Goal: Task Accomplishment & Management: Manage account settings

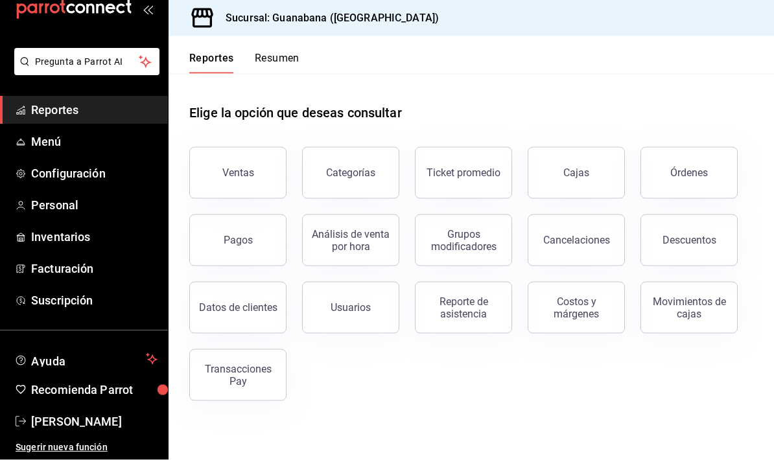
scroll to position [30, 0]
click at [220, 284] on button "Datos de clientes" at bounding box center [237, 308] width 97 height 52
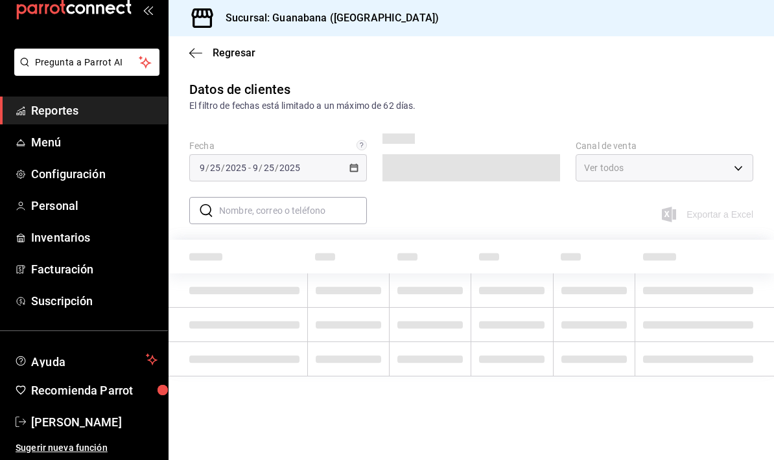
type input "PARROT,DIDI_FOOD,ONLINE"
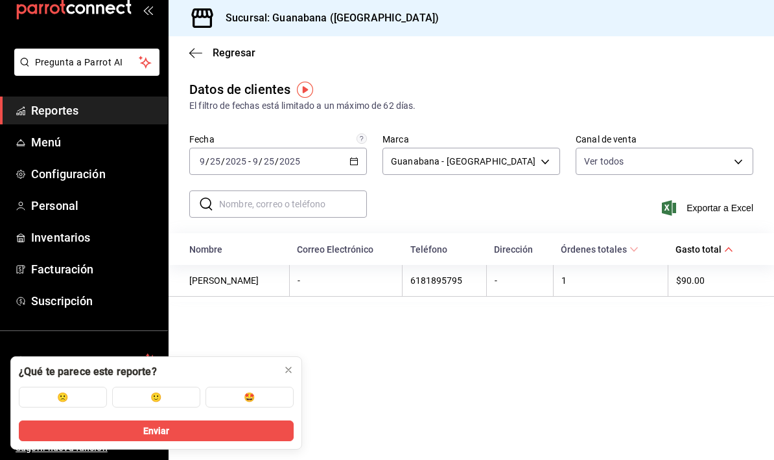
click at [285, 372] on icon at bounding box center [288, 370] width 10 height 10
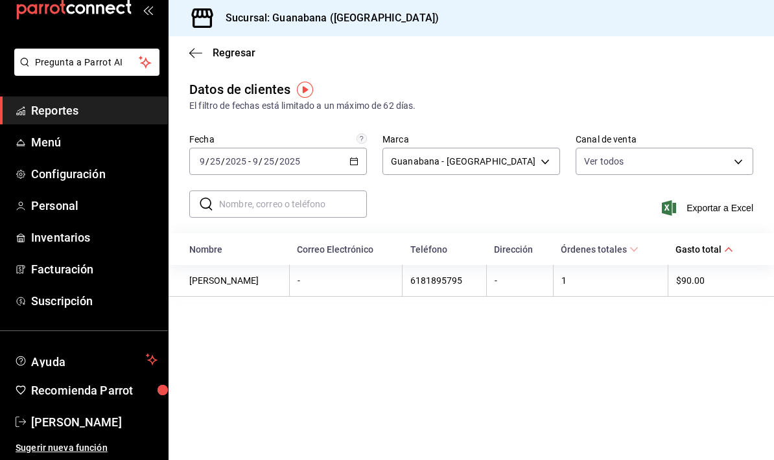
click at [45, 173] on span "Configuración" at bounding box center [94, 174] width 126 height 18
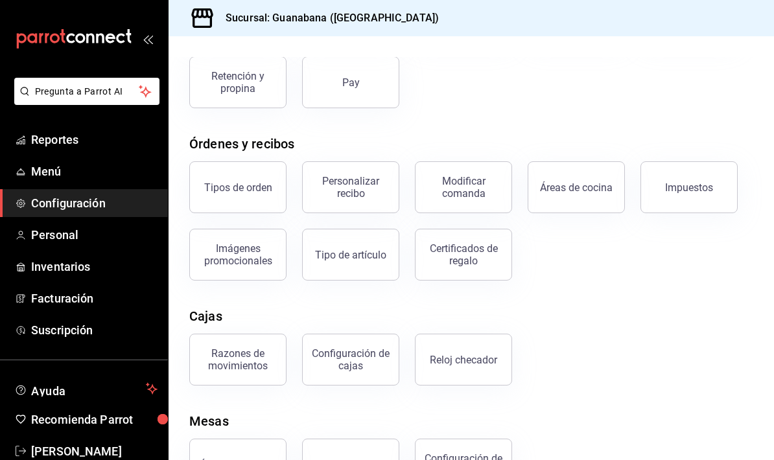
scroll to position [145, 0]
click at [218, 187] on div "Tipos de orden" at bounding box center [238, 188] width 68 height 12
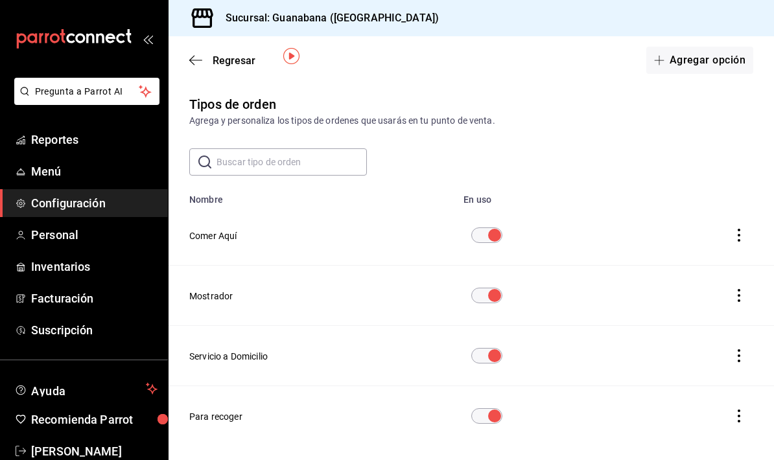
scroll to position [52, 0]
click at [740, 289] on icon "actions" at bounding box center [739, 295] width 13 height 13
click at [451, 88] on div at bounding box center [387, 230] width 774 height 460
click at [696, 53] on button "Agregar opción" at bounding box center [699, 60] width 107 height 27
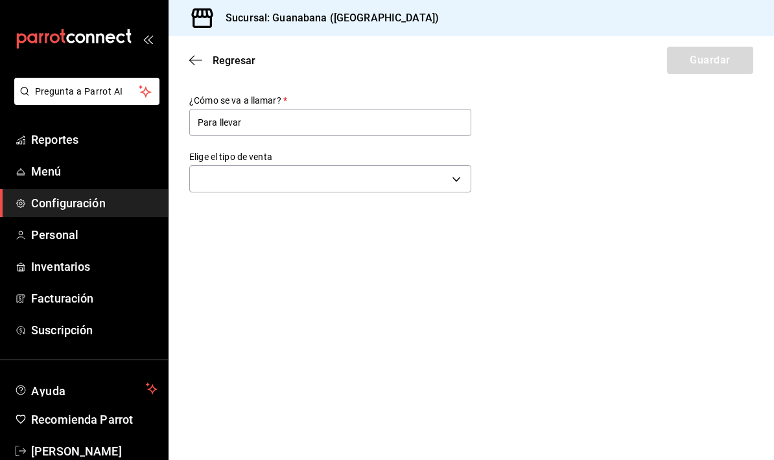
type input "Para llevar"
click at [224, 185] on body "Pregunta a Parrot AI Reportes Menú Configuración Personal Inventarios Facturaci…" at bounding box center [387, 230] width 774 height 460
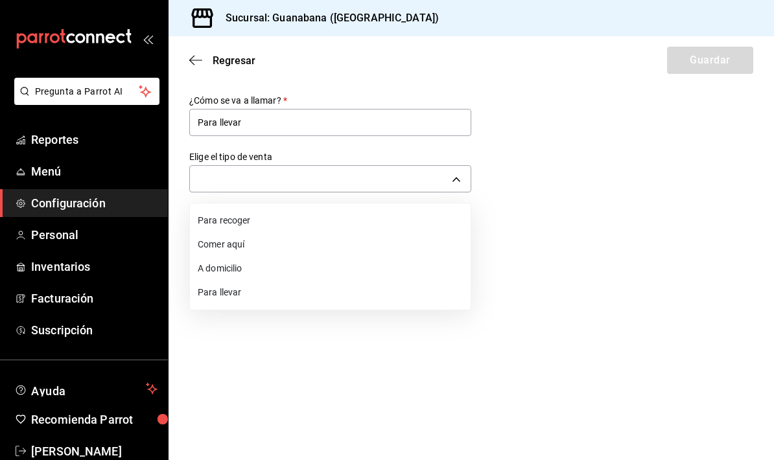
click at [197, 119] on div at bounding box center [387, 230] width 774 height 460
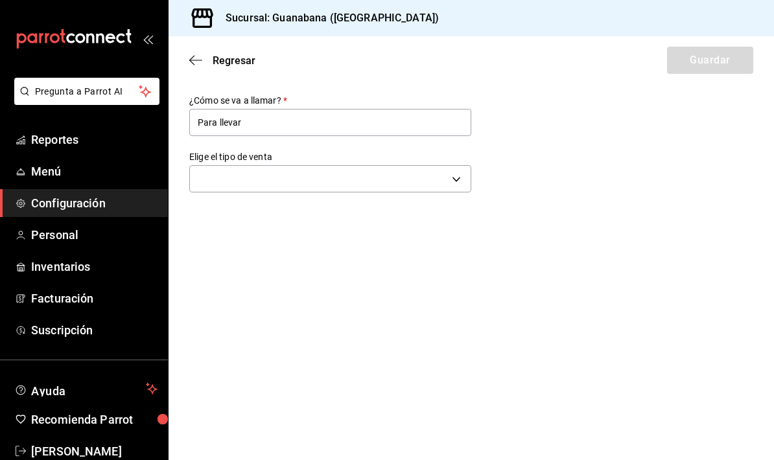
click at [228, 191] on body "Pregunta a Parrot AI Reportes Menú Configuración Personal Inventarios Facturaci…" at bounding box center [387, 230] width 774 height 460
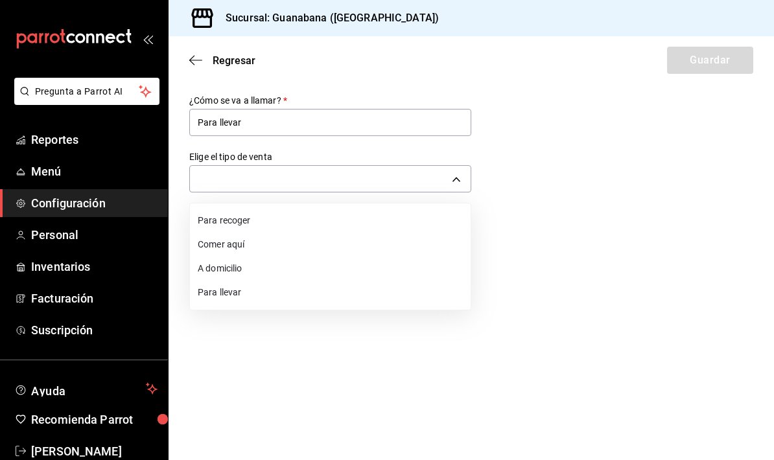
click at [222, 295] on li "Para llevar" at bounding box center [330, 293] width 281 height 24
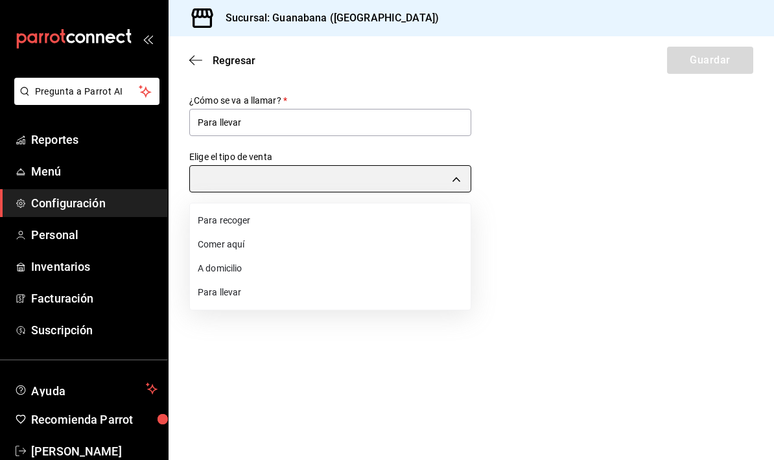
type input "TAKE_OUT"
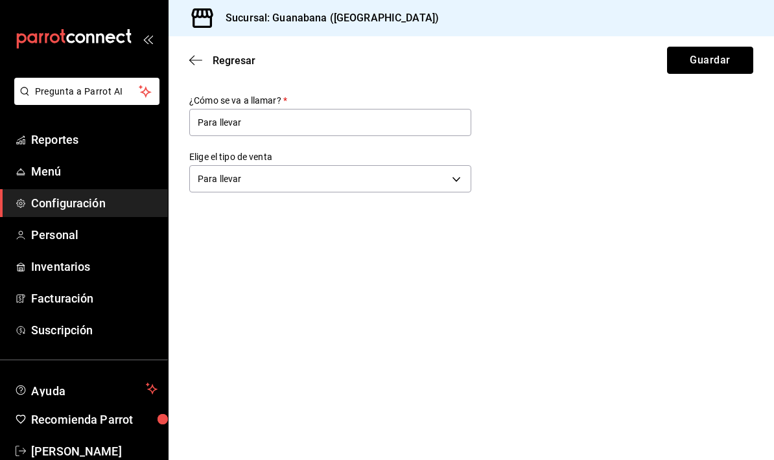
click at [711, 63] on button "Guardar" at bounding box center [710, 60] width 86 height 27
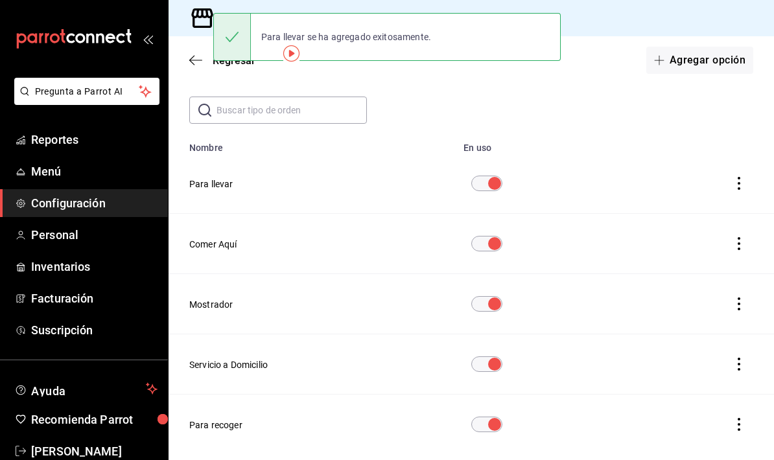
scroll to position [51, 0]
click at [737, 306] on icon "actions" at bounding box center [739, 304] width 13 height 13
click at [703, 327] on span "Eliminar" at bounding box center [699, 323] width 33 height 10
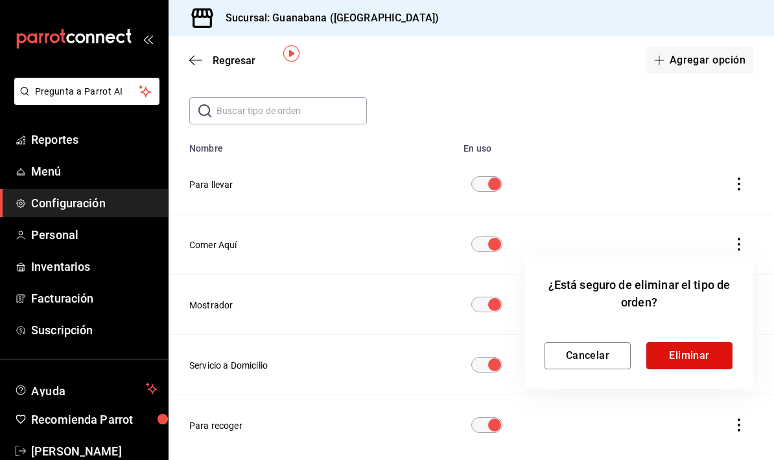
click at [699, 353] on button "Eliminar" at bounding box center [689, 355] width 86 height 27
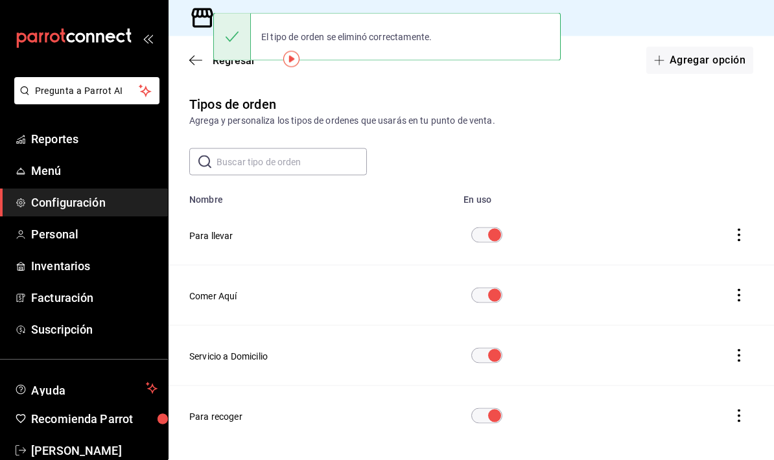
scroll to position [52, 0]
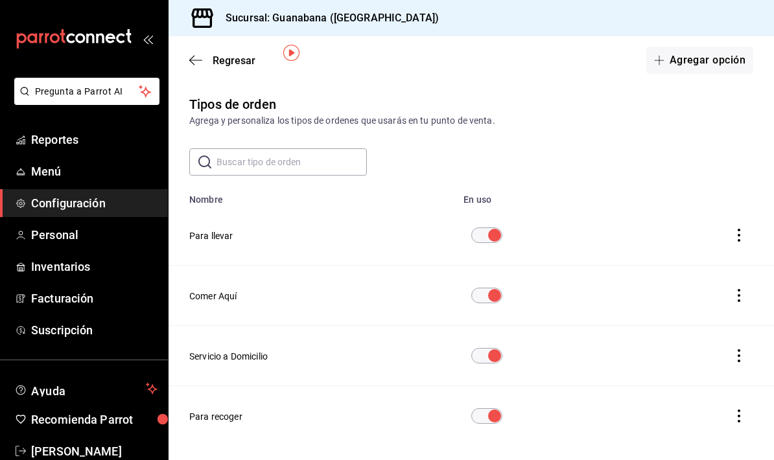
click at [26, 141] on link "Reportes" at bounding box center [84, 140] width 168 height 28
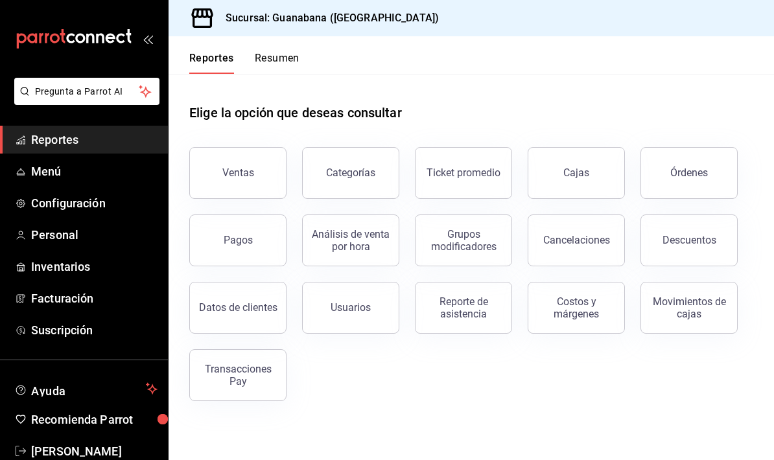
click at [27, 176] on link "Menú" at bounding box center [84, 172] width 168 height 28
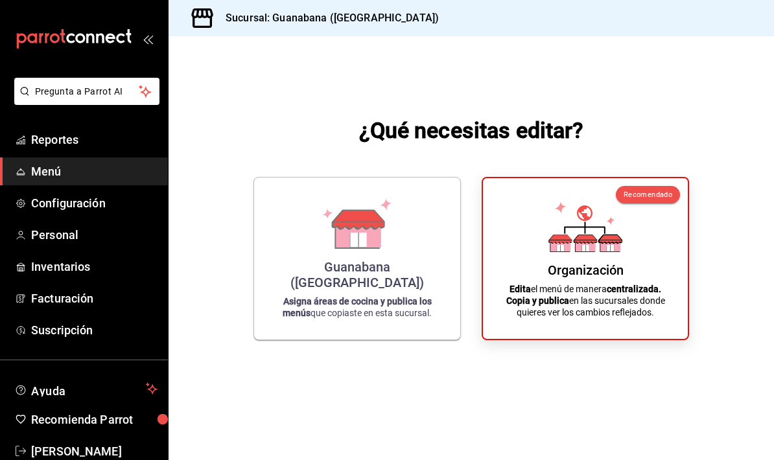
click at [519, 294] on div "Organización Edita el menú de manera centralizada. Copia y publica en las sucur…" at bounding box center [586, 259] width 174 height 140
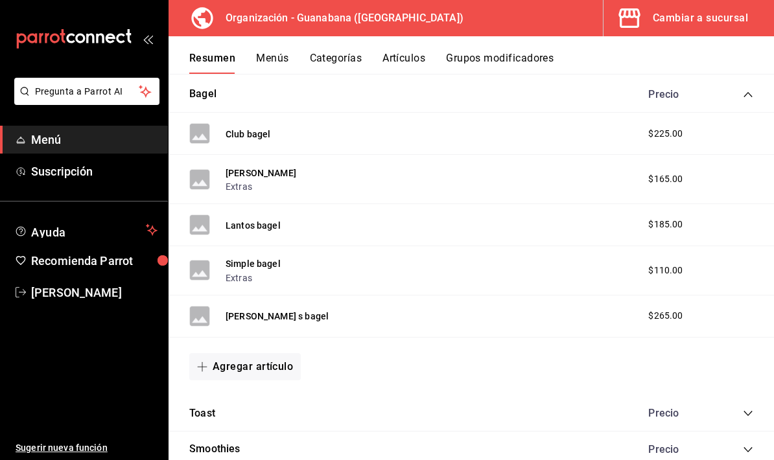
scroll to position [473, 0]
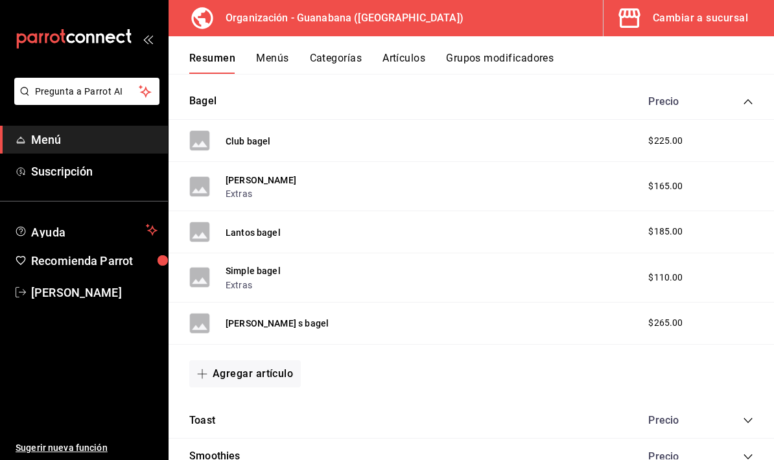
click at [274, 53] on button "Menús" at bounding box center [272, 63] width 32 height 22
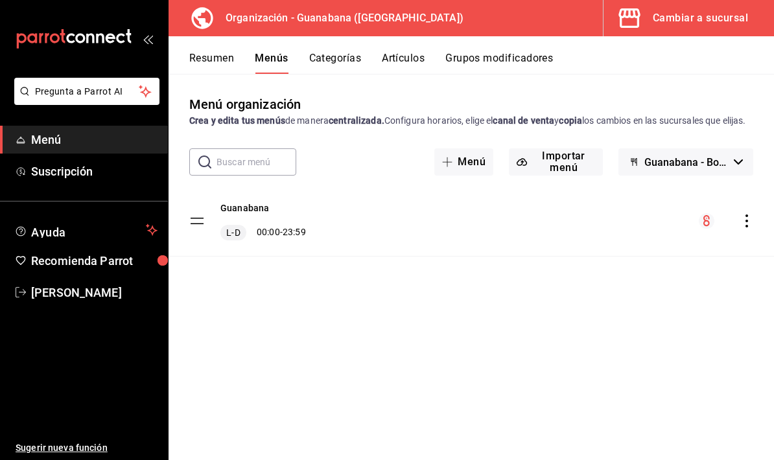
click at [320, 65] on button "Categorías" at bounding box center [335, 63] width 53 height 22
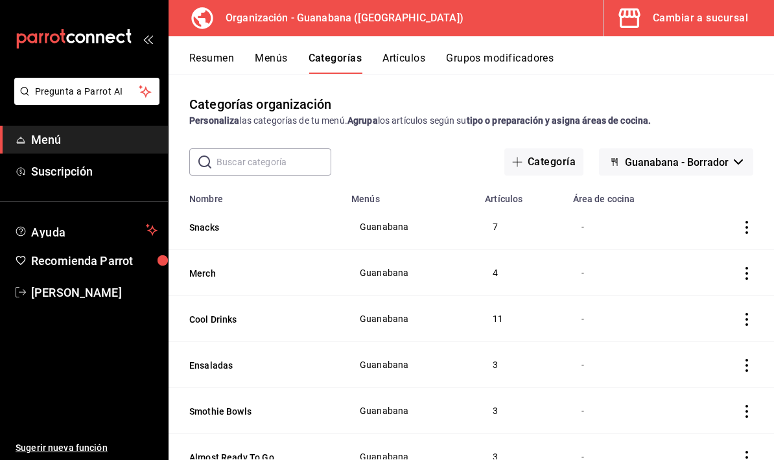
click at [395, 53] on button "Artículos" at bounding box center [404, 63] width 43 height 22
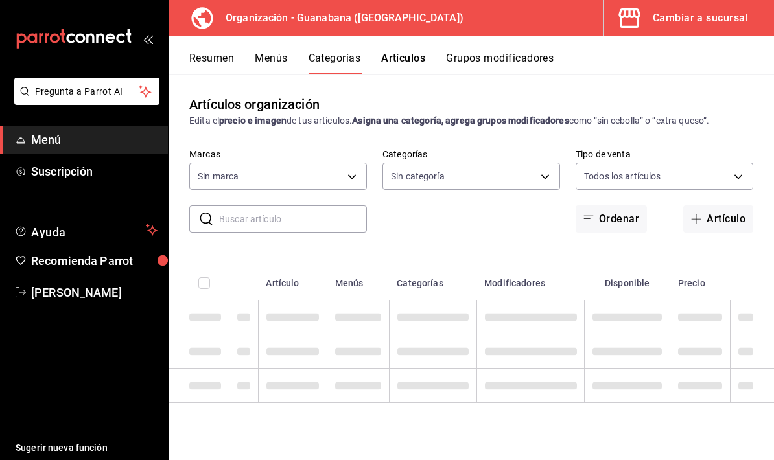
type input "3c94e616-9367-4ed0-8730-a75e431e117f"
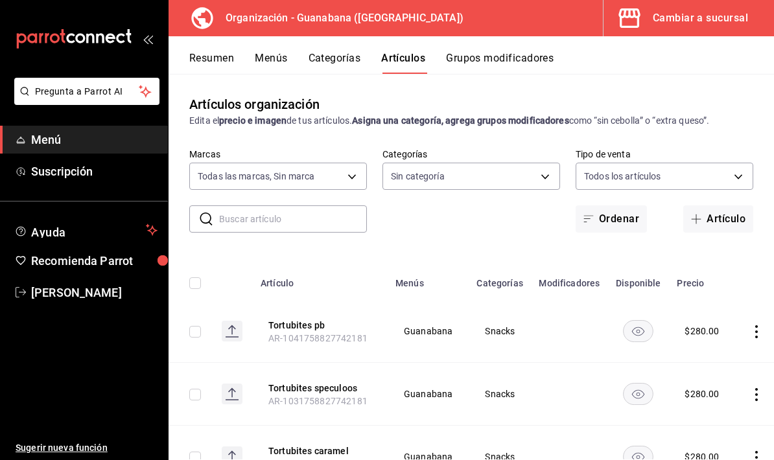
type input "50172db3-5d23-42f3-93cf-e552ad390615,6a2c47ed-c1f4-4436-95ae-25ac2b29ae9b,f50ef…"
click at [711, 231] on button "Artículo" at bounding box center [718, 219] width 70 height 27
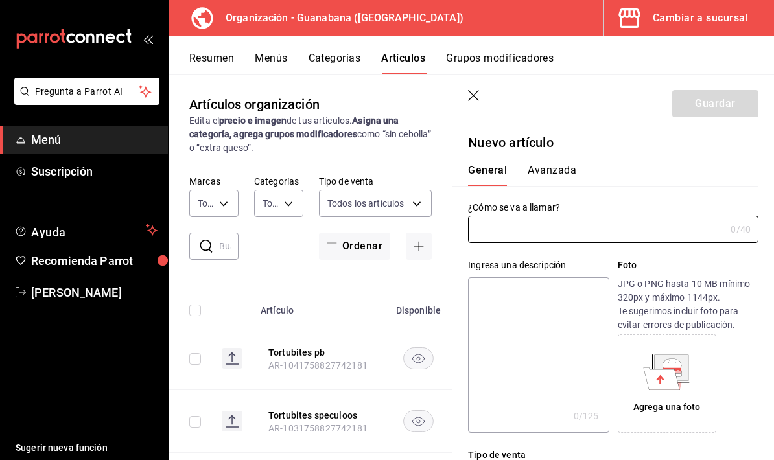
type input "AR-1758835757685"
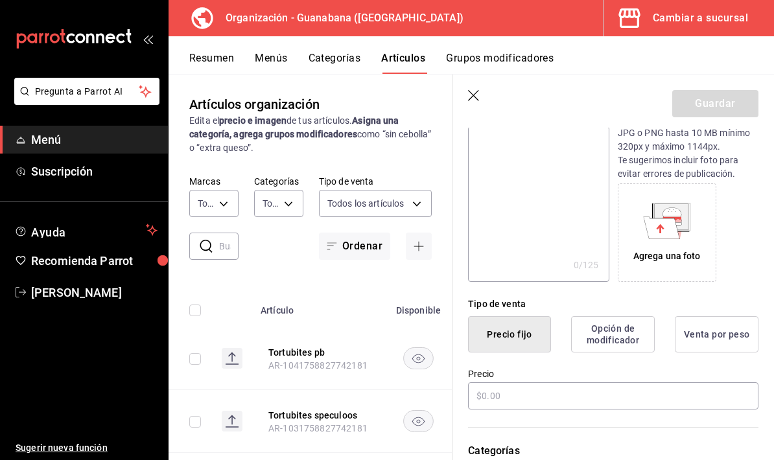
scroll to position [71, 0]
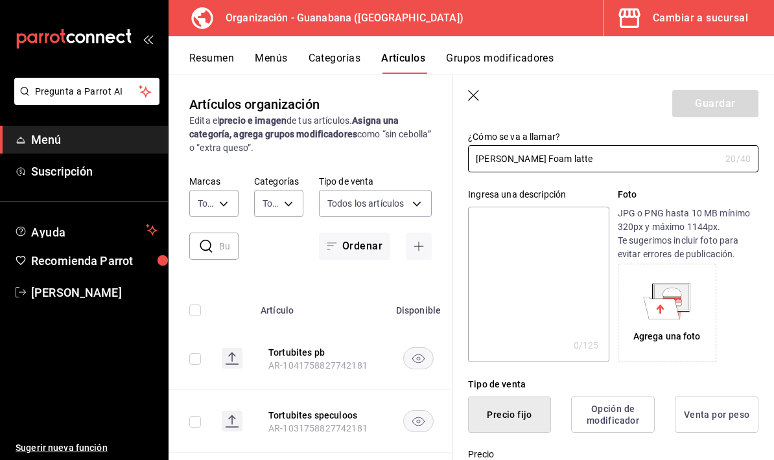
type input "[PERSON_NAME] Foam latte"
click at [543, 272] on textarea at bounding box center [538, 285] width 141 height 156
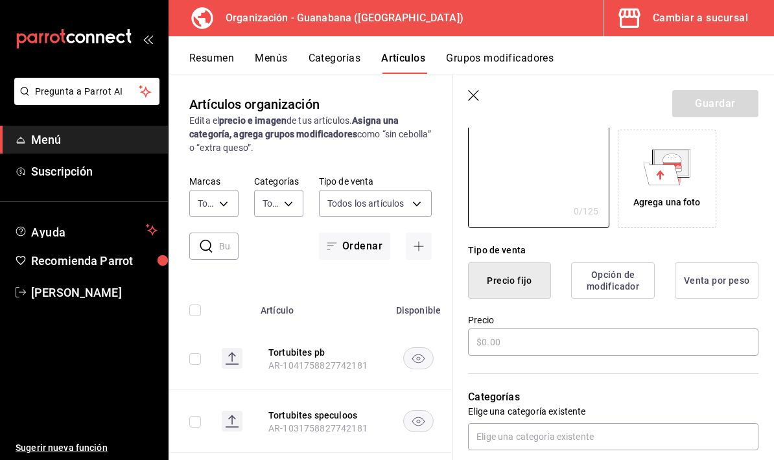
scroll to position [227, 0]
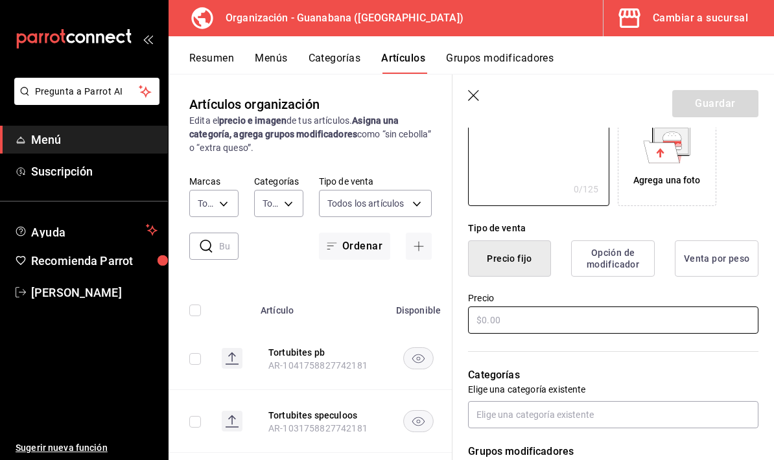
click at [561, 316] on input "text" at bounding box center [613, 320] width 290 height 27
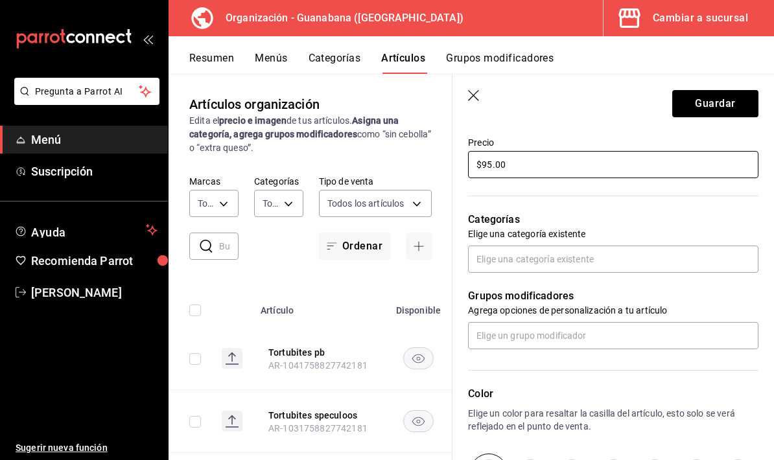
scroll to position [385, 0]
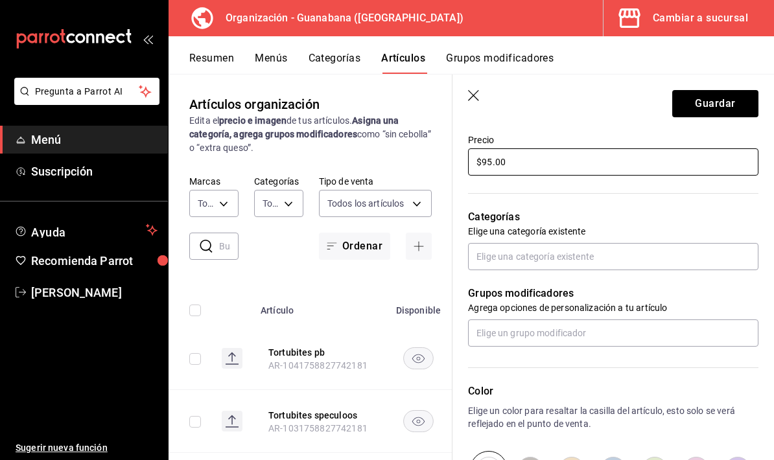
type input "$95.00"
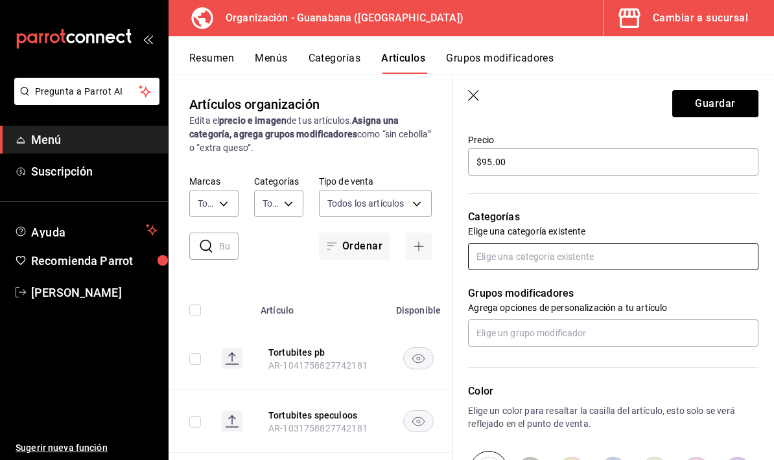
click at [634, 265] on input "text" at bounding box center [613, 256] width 290 height 27
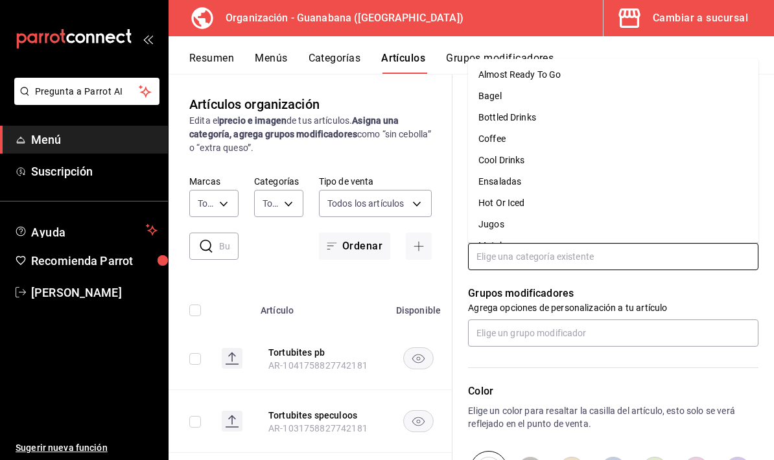
click at [518, 128] on li "Coffee" at bounding box center [613, 138] width 290 height 21
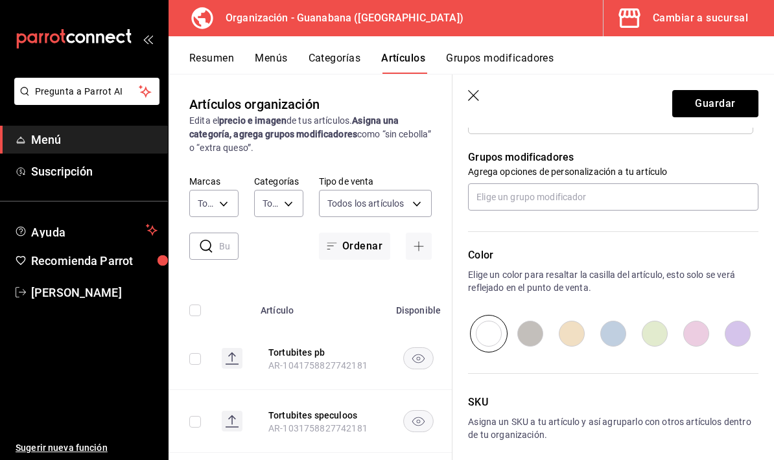
scroll to position [544, 0]
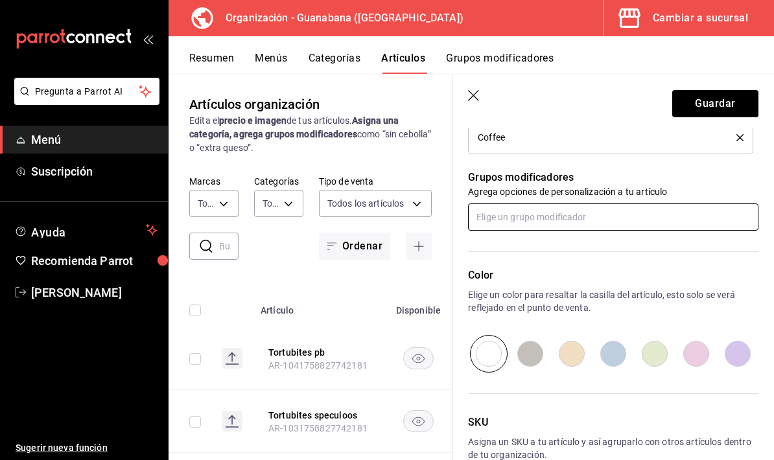
click at [592, 212] on input "text" at bounding box center [613, 217] width 290 height 27
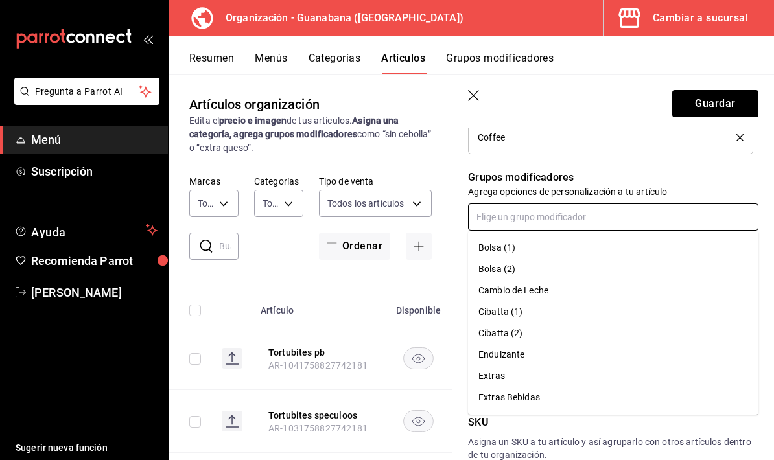
scroll to position [41, 0]
click at [549, 291] on div "Cambio de Leche" at bounding box center [513, 292] width 70 height 14
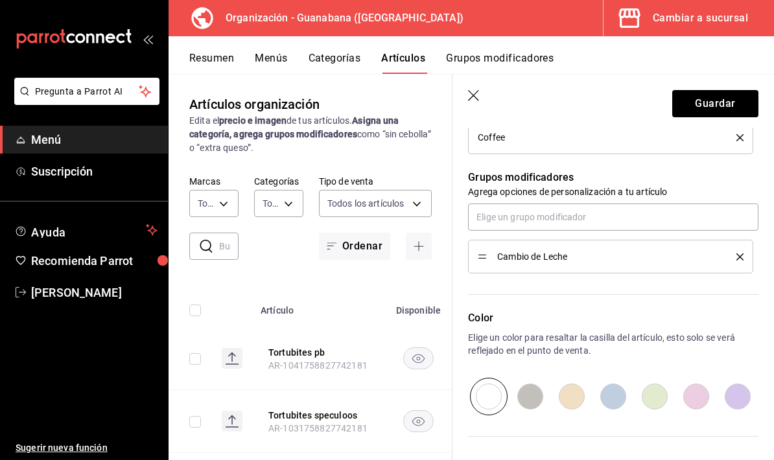
click at [626, 264] on li "Cambio de Leche" at bounding box center [610, 257] width 285 height 34
click at [480, 266] on li "Cambio de Leche" at bounding box center [610, 257] width 285 height 34
click at [603, 215] on input "text" at bounding box center [613, 217] width 290 height 27
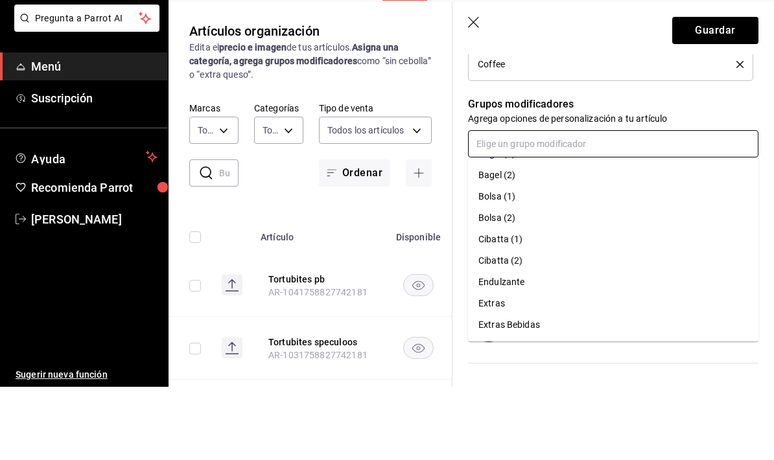
scroll to position [52, 0]
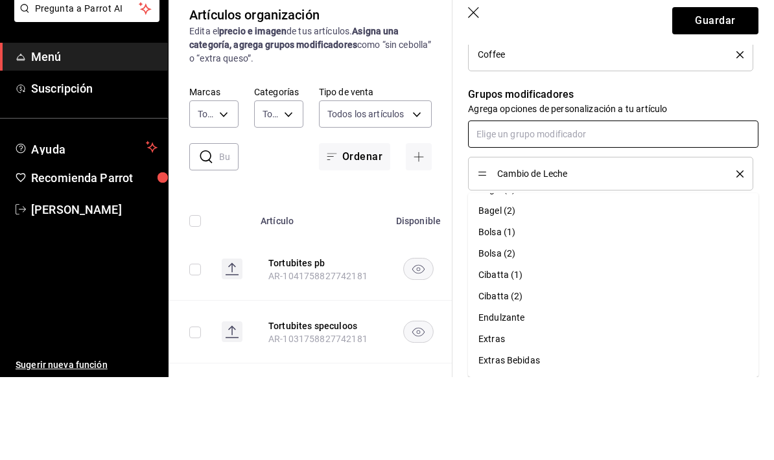
click at [515, 394] on div "Endulzante" at bounding box center [501, 401] width 46 height 14
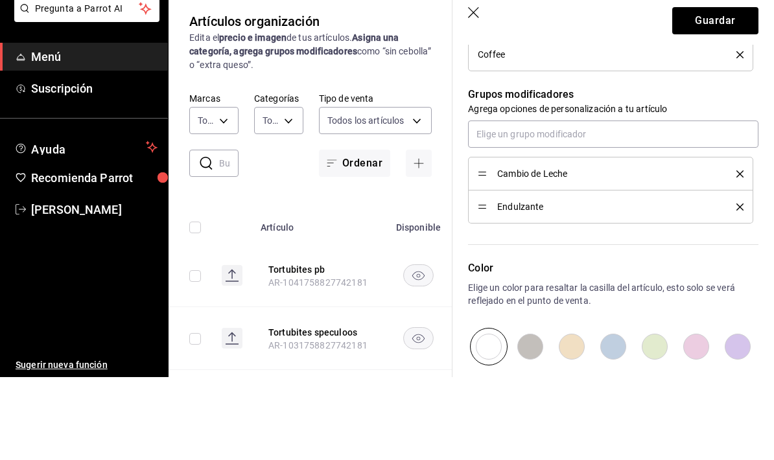
click at [744, 274] on li "Endulzante" at bounding box center [610, 290] width 285 height 33
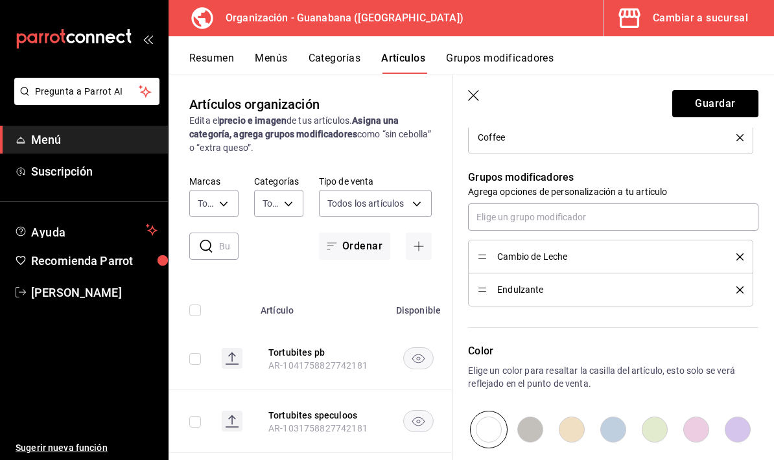
click at [740, 290] on icon "delete" at bounding box center [740, 290] width 7 height 7
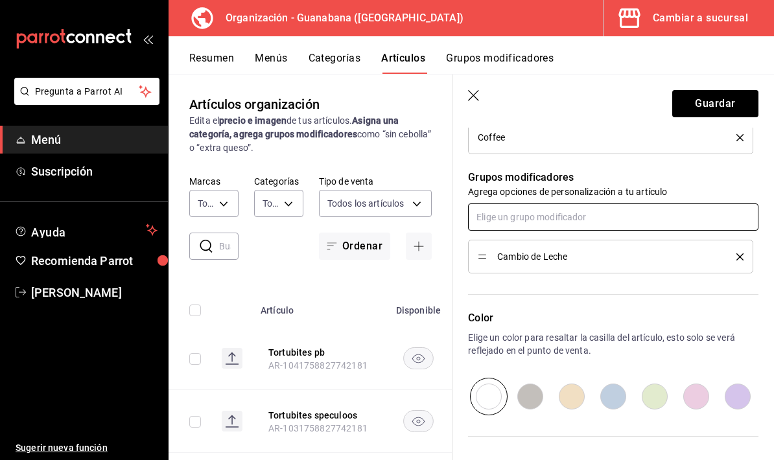
click at [502, 225] on input "text" at bounding box center [613, 217] width 290 height 27
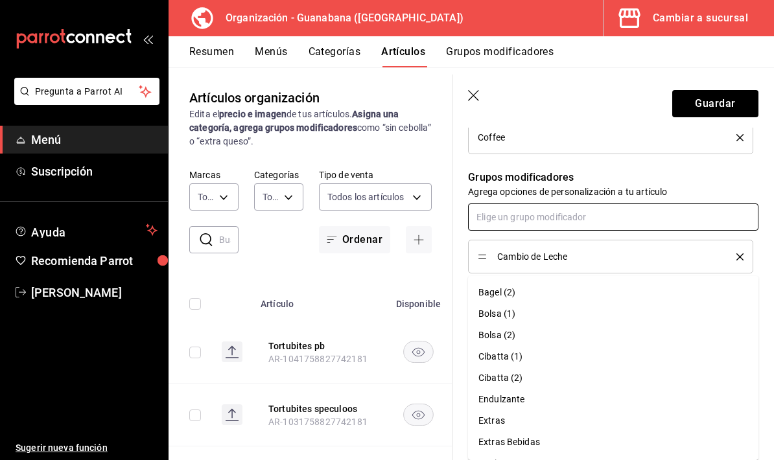
scroll to position [19, 0]
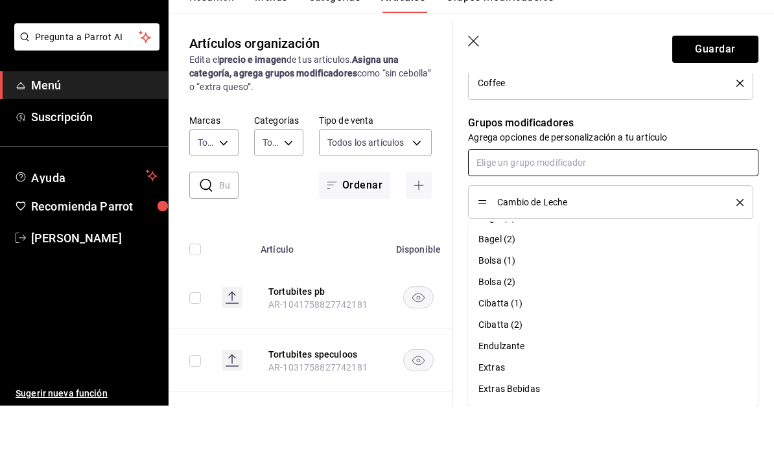
click at [506, 458] on div "Opcion" at bounding box center [492, 465] width 29 height 14
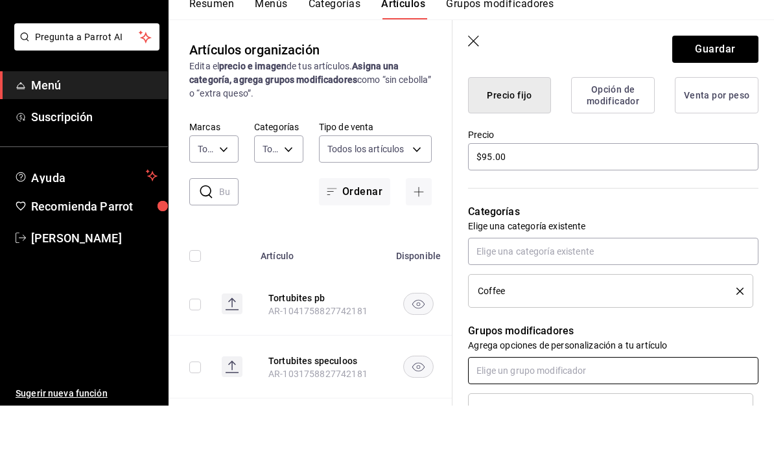
scroll to position [327, 0]
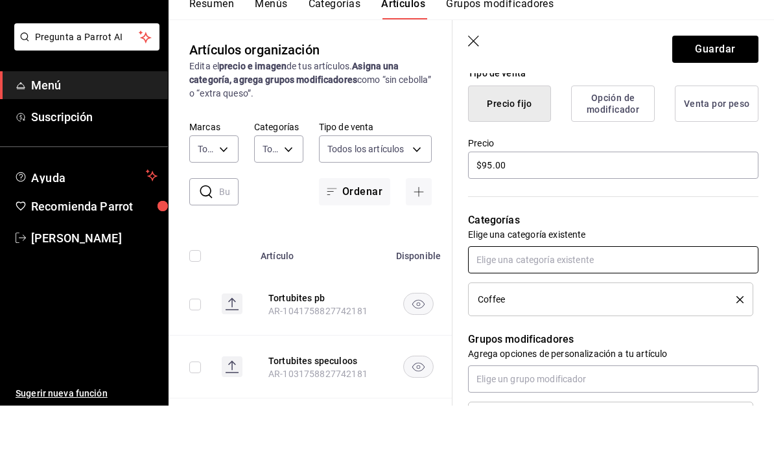
click at [600, 301] on input "text" at bounding box center [613, 314] width 290 height 27
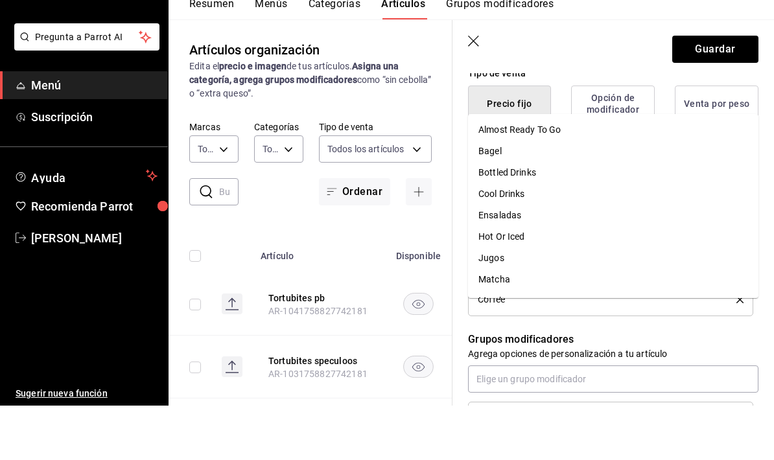
click at [624, 337] on li "Coffee" at bounding box center [610, 354] width 285 height 34
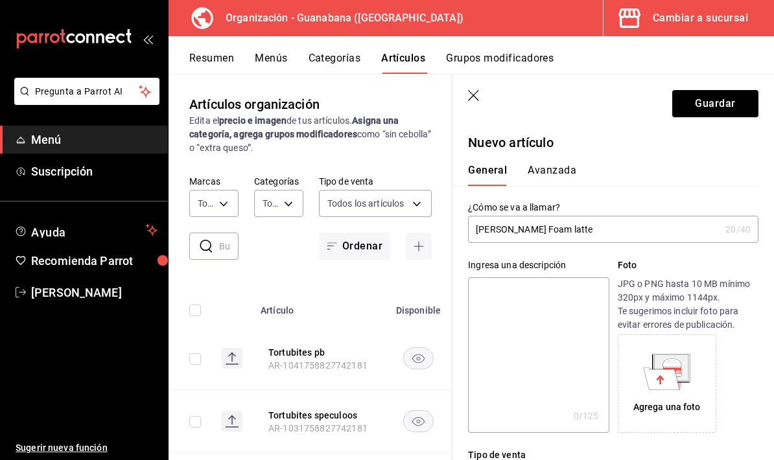
scroll to position [0, 0]
click at [720, 111] on button "Guardar" at bounding box center [715, 103] width 86 height 27
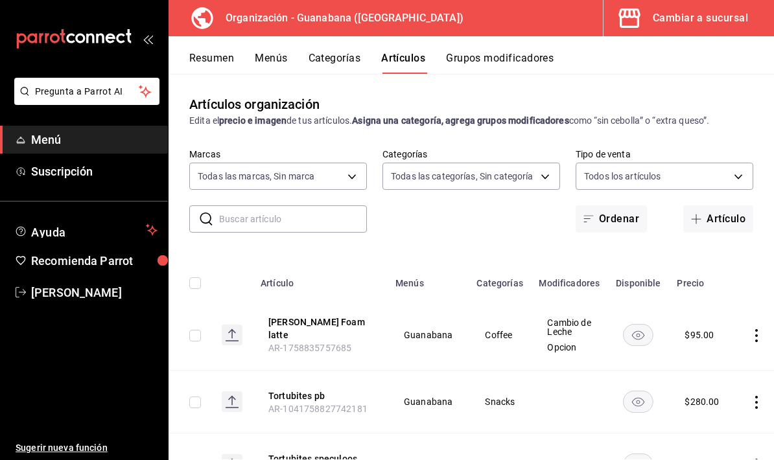
click at [719, 206] on button "Artículo" at bounding box center [718, 219] width 70 height 27
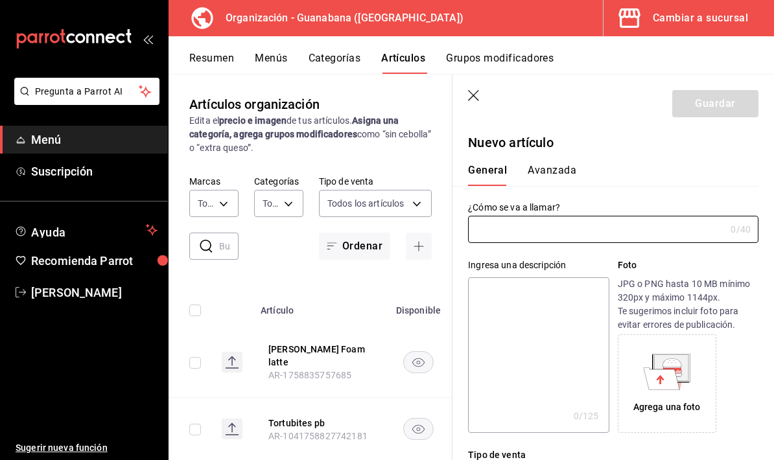
click at [622, 233] on input "text" at bounding box center [596, 230] width 257 height 26
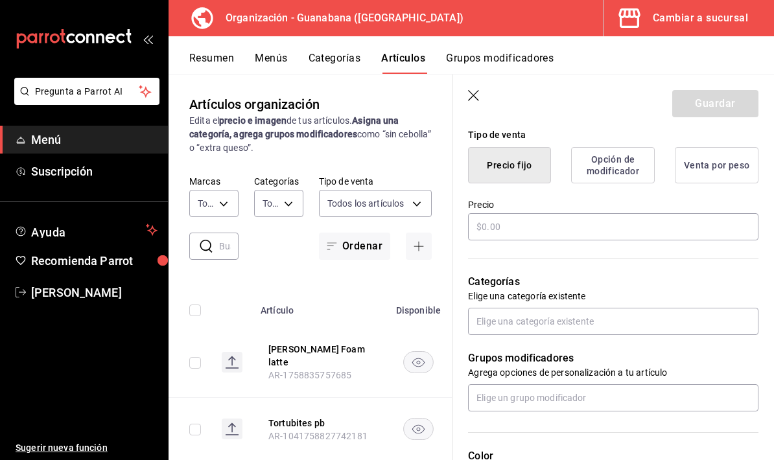
scroll to position [321, 0]
type input "[PERSON_NAME] Foam Matcha Latte"
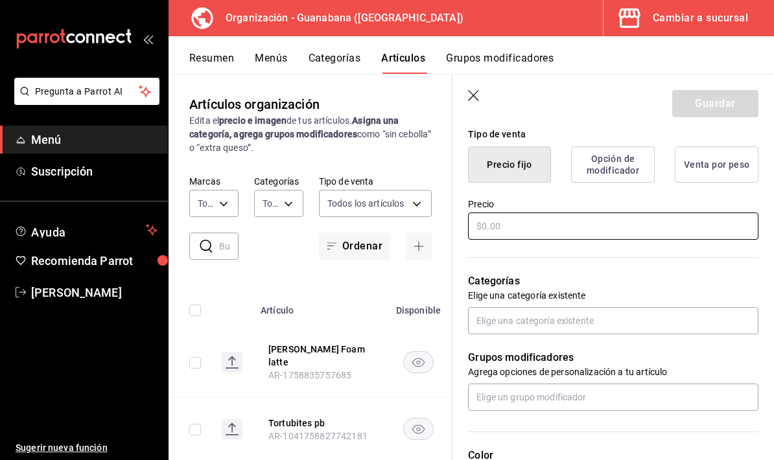
click at [587, 233] on input "text" at bounding box center [613, 226] width 290 height 27
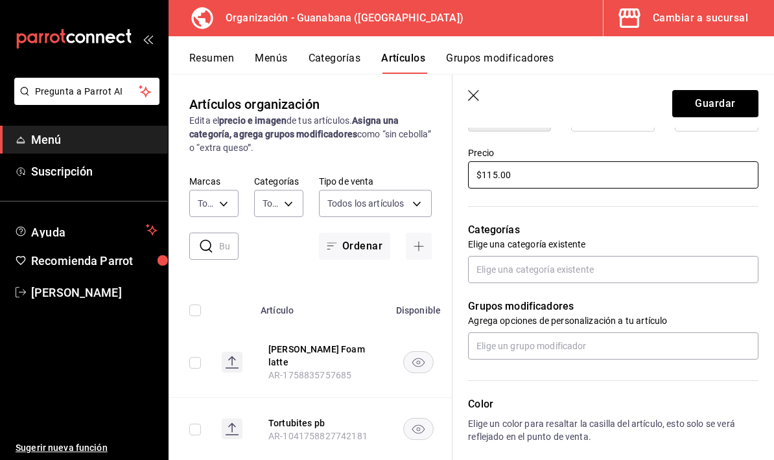
scroll to position [377, 0]
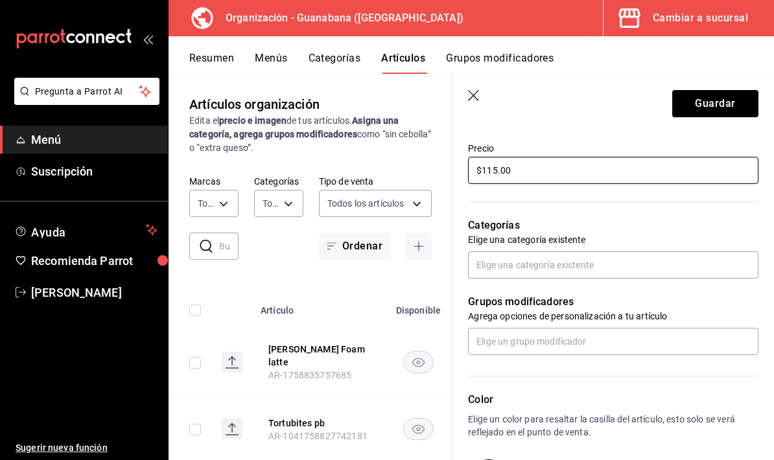
type input "$115.00"
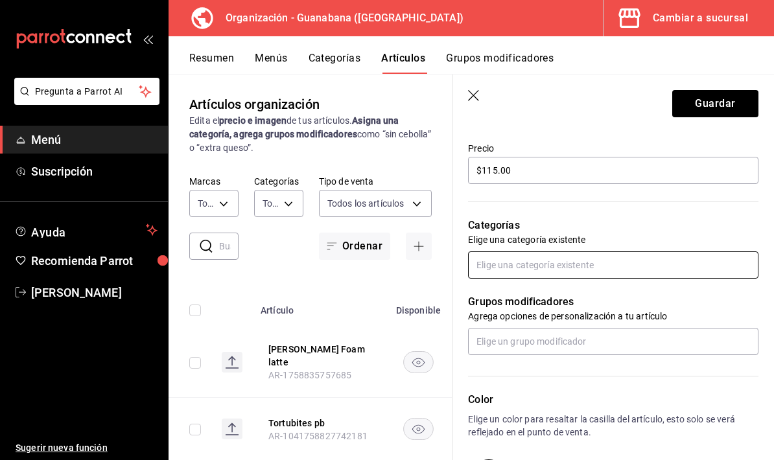
click at [599, 270] on input "text" at bounding box center [613, 265] width 290 height 27
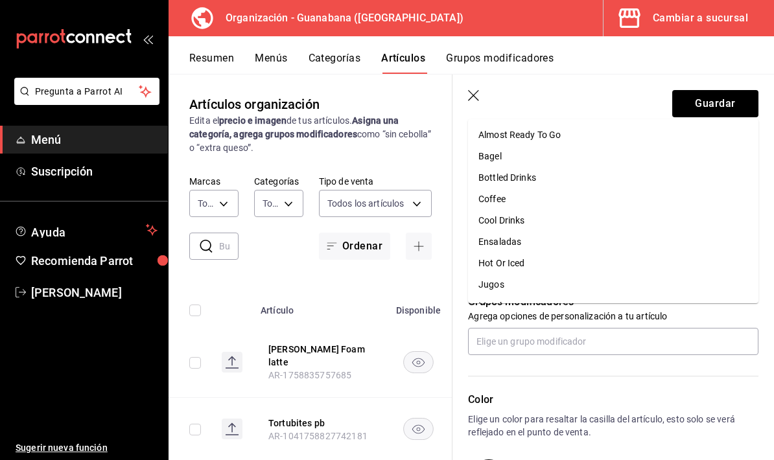
click at [521, 296] on li "Matcha" at bounding box center [613, 306] width 290 height 21
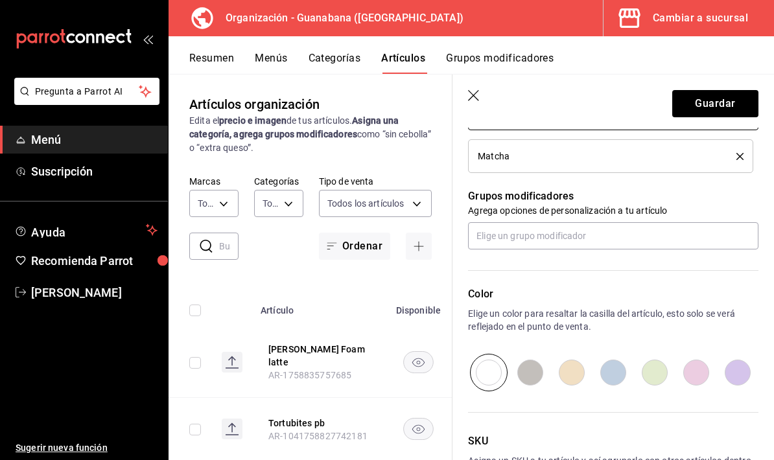
scroll to position [524, 0]
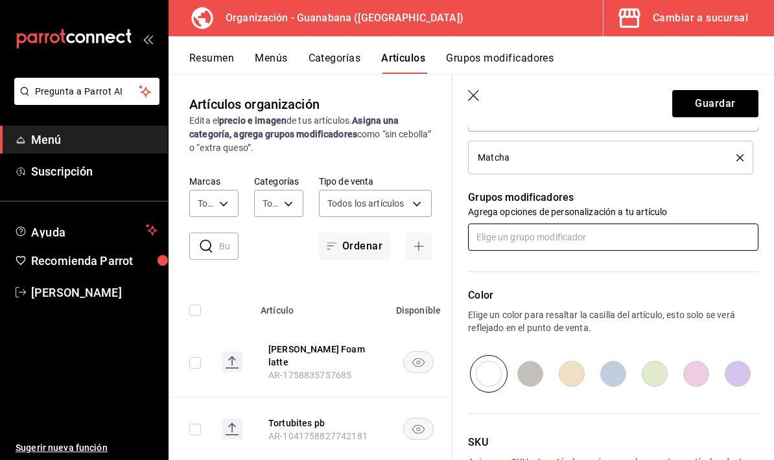
click at [591, 237] on input "text" at bounding box center [613, 237] width 290 height 27
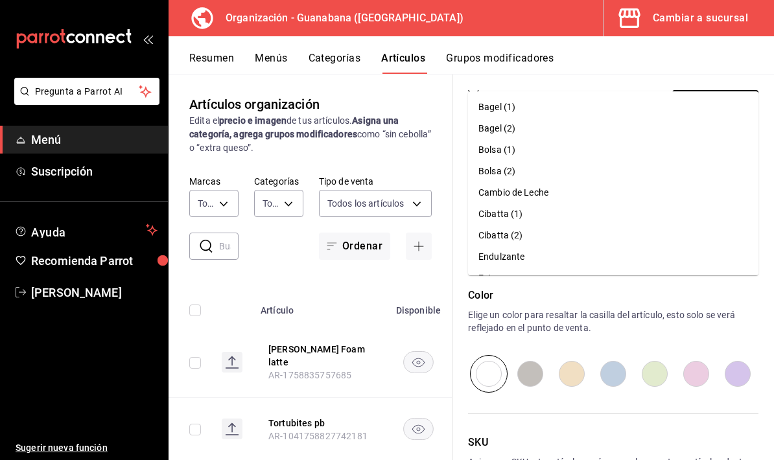
click at [524, 250] on div "Endulzante" at bounding box center [501, 257] width 46 height 14
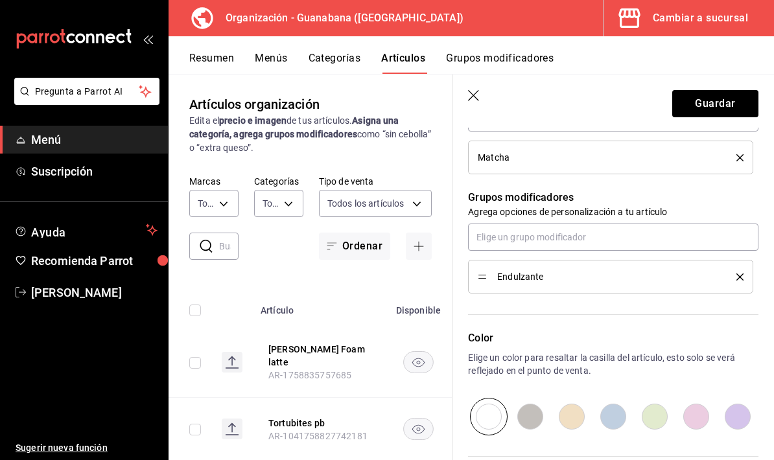
click at [534, 279] on span "Endulzante" at bounding box center [607, 276] width 220 height 9
click at [753, 278] on div "Endulzante" at bounding box center [613, 277] width 290 height 34
click at [738, 278] on icon "delete" at bounding box center [740, 277] width 7 height 7
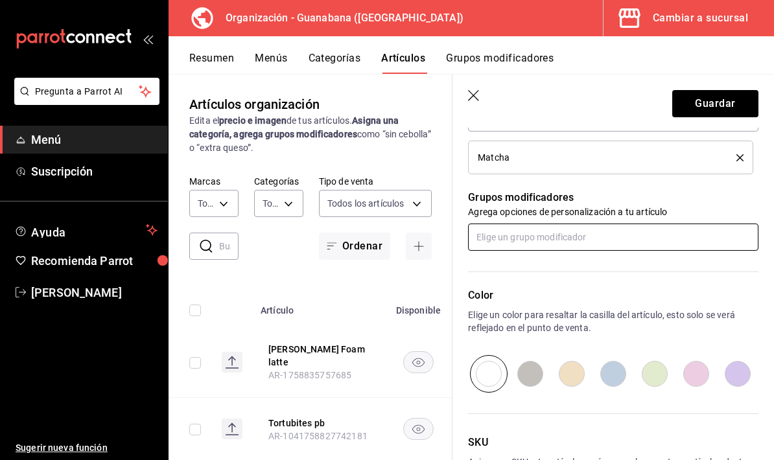
click at [618, 235] on input "text" at bounding box center [613, 237] width 290 height 27
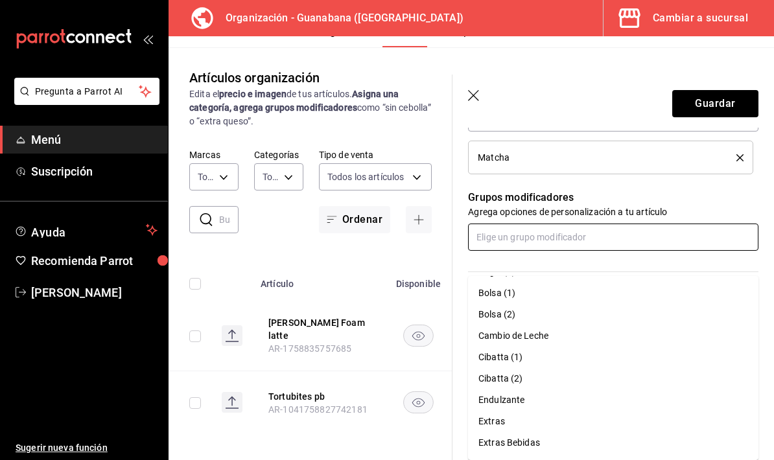
scroll to position [41, 0]
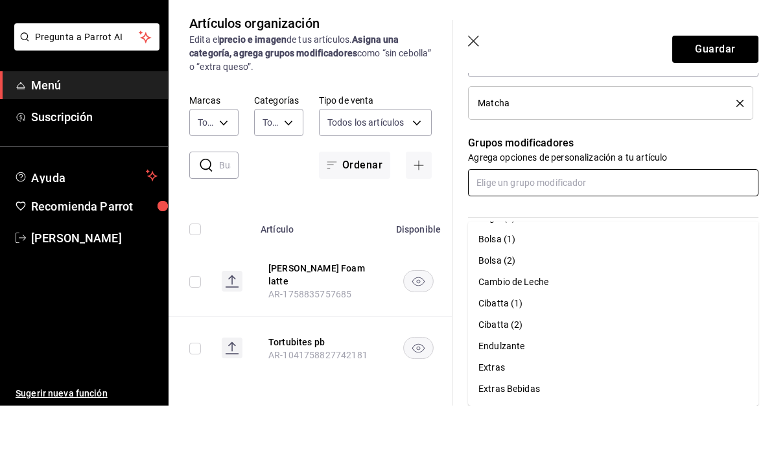
click at [508, 455] on li "Opcion" at bounding box center [613, 465] width 290 height 21
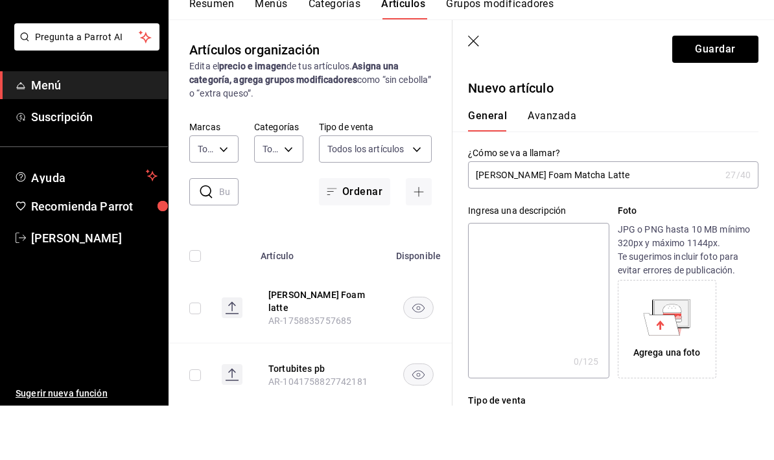
scroll to position [0, 0]
click at [718, 90] on button "Guardar" at bounding box center [715, 103] width 86 height 27
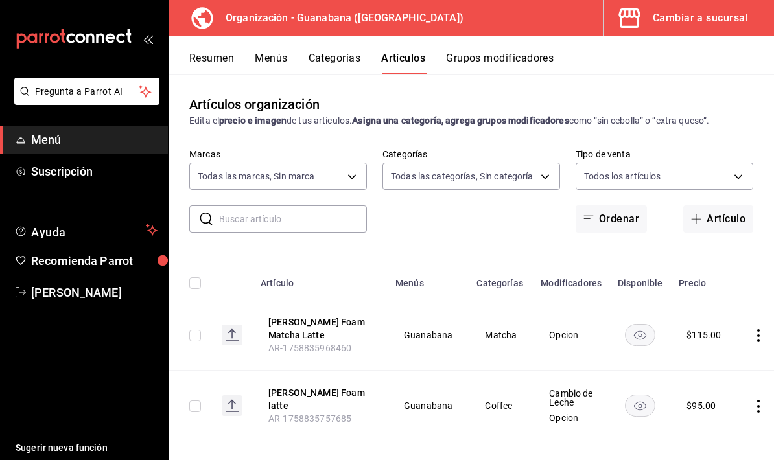
click at [484, 49] on div "Resumen Menús Categorías Artículos Grupos modificadores" at bounding box center [472, 55] width 606 height 38
click at [519, 61] on button "Grupos modificadores" at bounding box center [500, 63] width 108 height 22
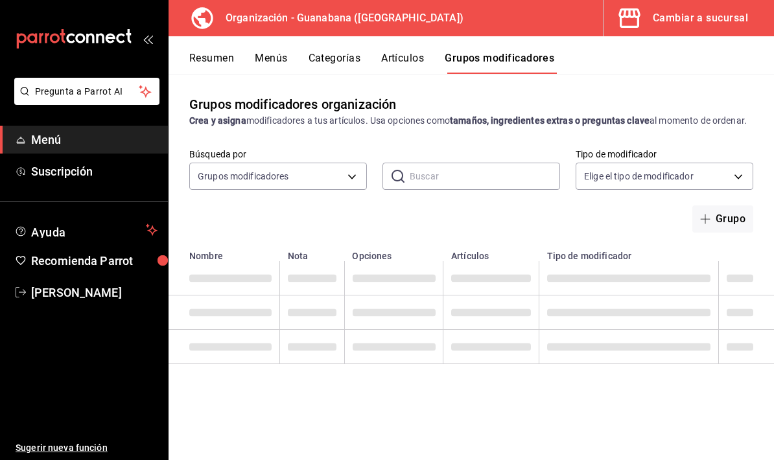
click at [729, 233] on button "Grupo" at bounding box center [722, 219] width 61 height 27
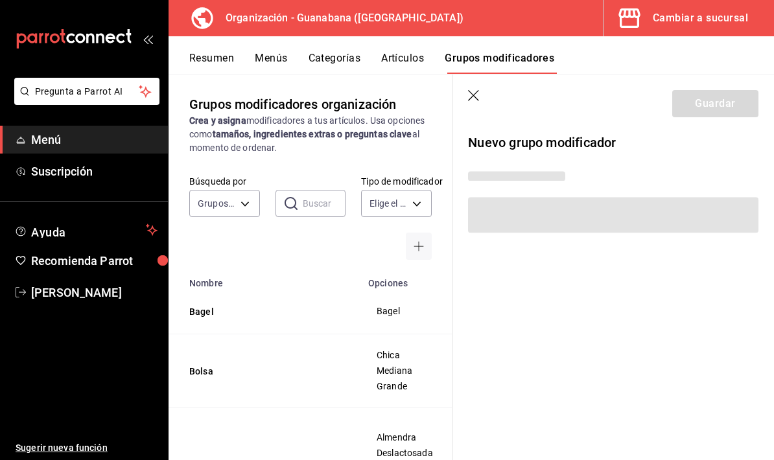
click at [479, 91] on icon "button" at bounding box center [474, 96] width 13 height 13
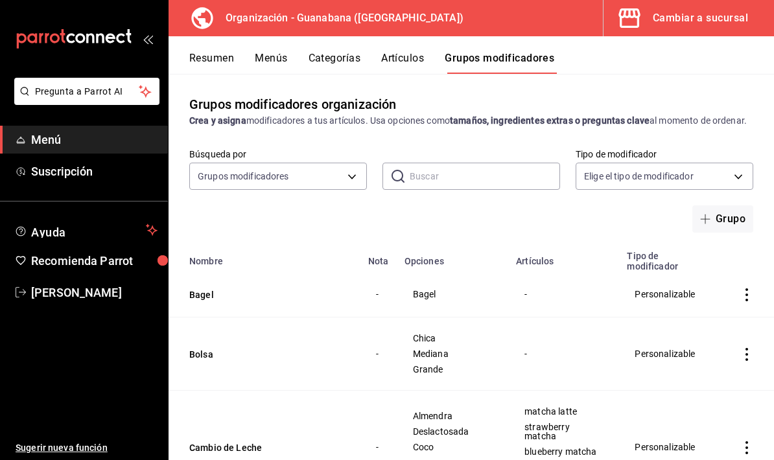
scroll to position [-8, 0]
click at [412, 57] on button "Artículos" at bounding box center [402, 63] width 43 height 22
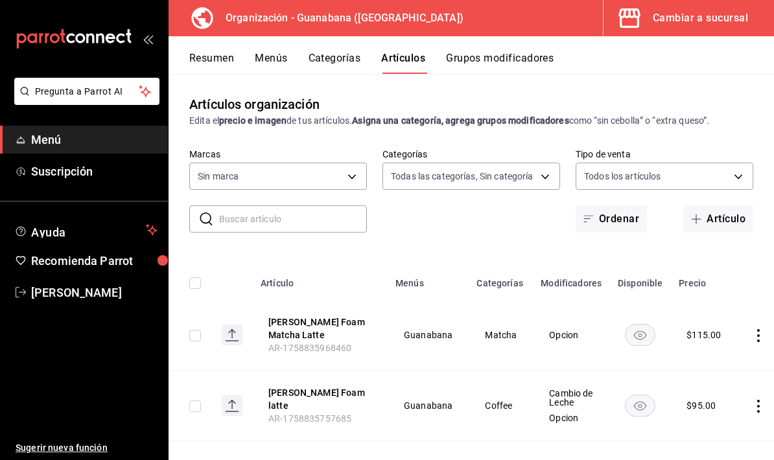
type input "50172db3-5d23-42f3-93cf-e552ad390615,6a2c47ed-c1f4-4436-95ae-25ac2b29ae9b,f50ef…"
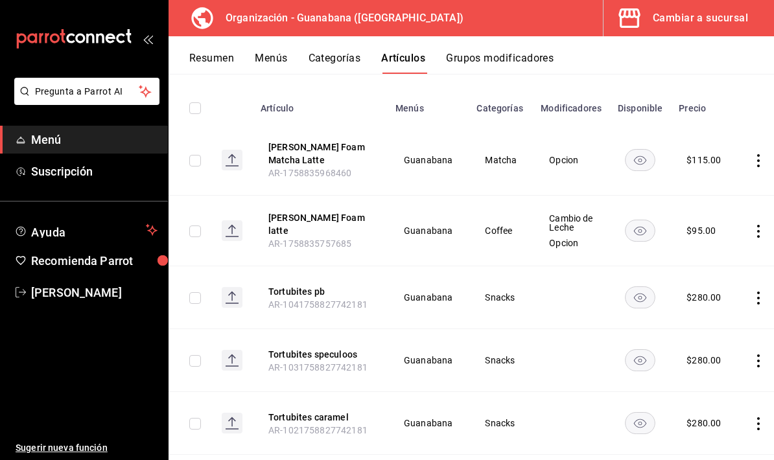
type input "3c94e616-9367-4ed0-8730-a75e431e117f"
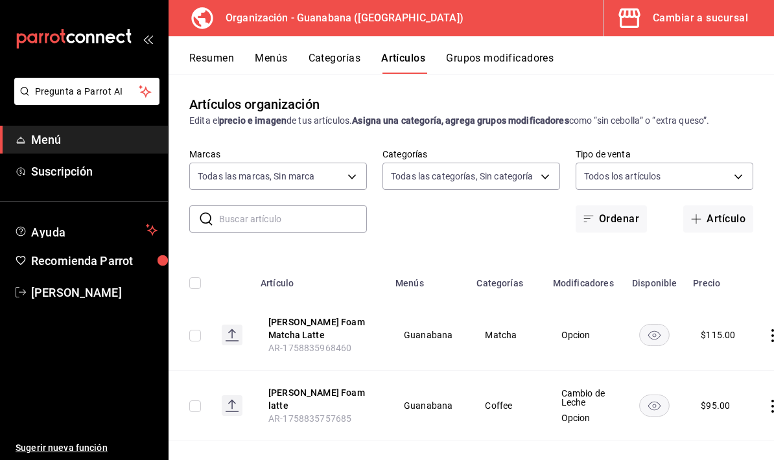
click at [712, 217] on button "Artículo" at bounding box center [718, 219] width 70 height 27
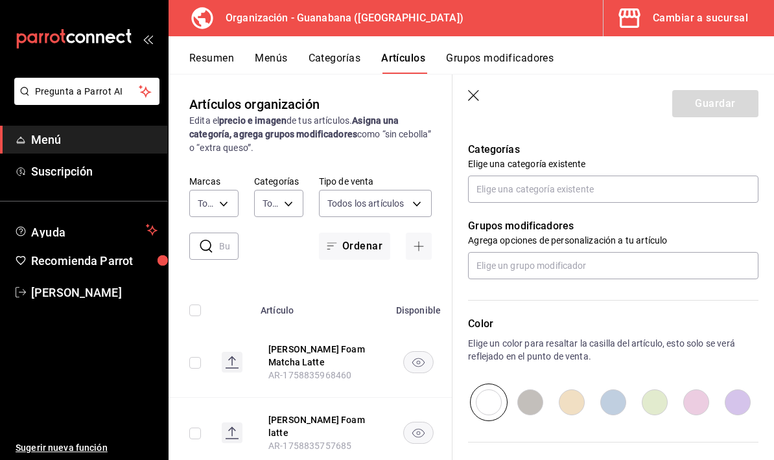
scroll to position [455, 0]
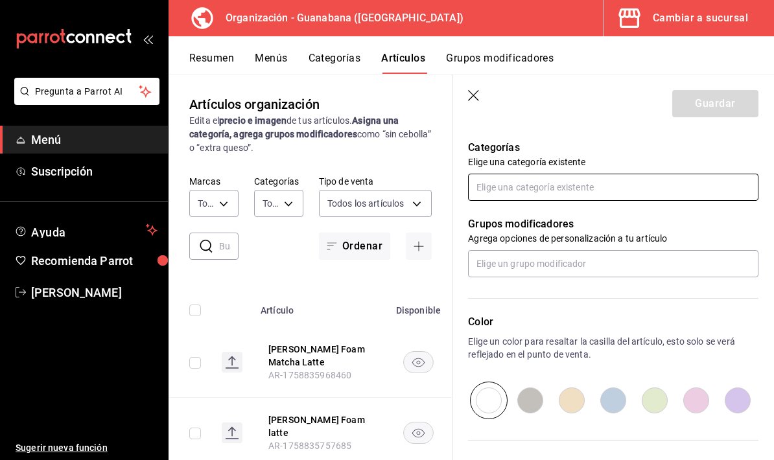
click at [634, 187] on input "text" at bounding box center [613, 187] width 290 height 27
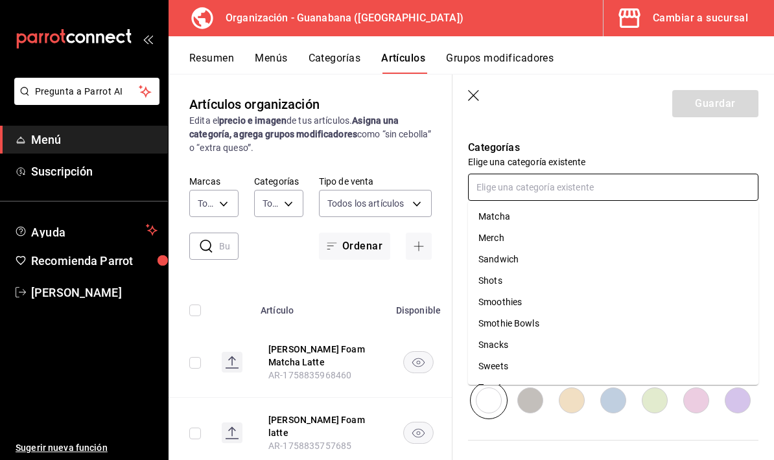
scroll to position [170, 0]
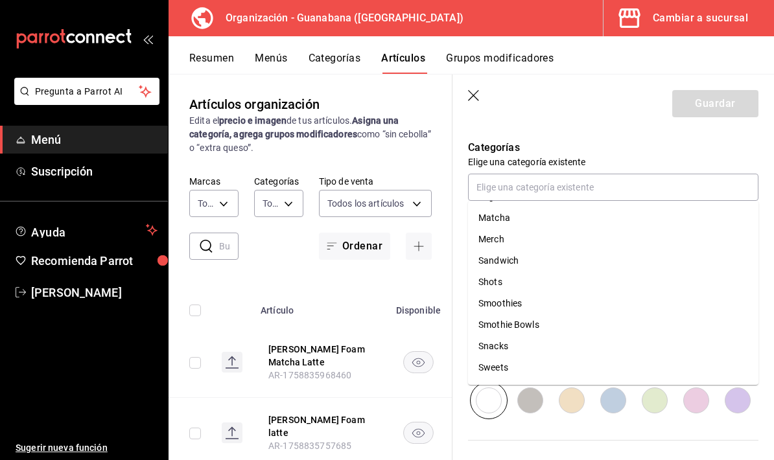
click at [669, 143] on p "Categorías" at bounding box center [613, 148] width 290 height 16
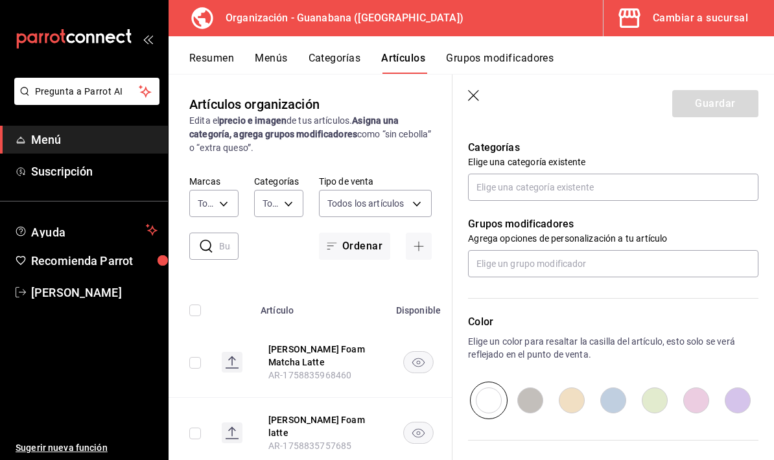
click at [469, 96] on icon "button" at bounding box center [474, 96] width 13 height 13
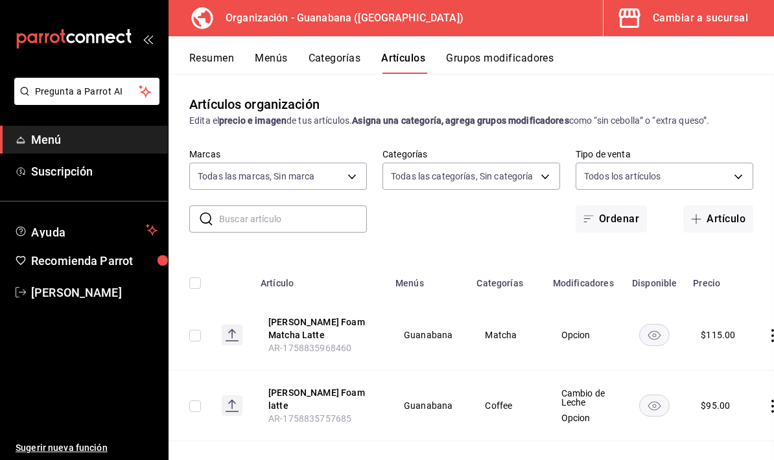
click at [478, 100] on div "Artículos organización Edita el precio e imagen de tus artículos. Asigna una ca…" at bounding box center [472, 111] width 606 height 33
click at [527, 62] on button "Grupos modificadores" at bounding box center [500, 63] width 108 height 22
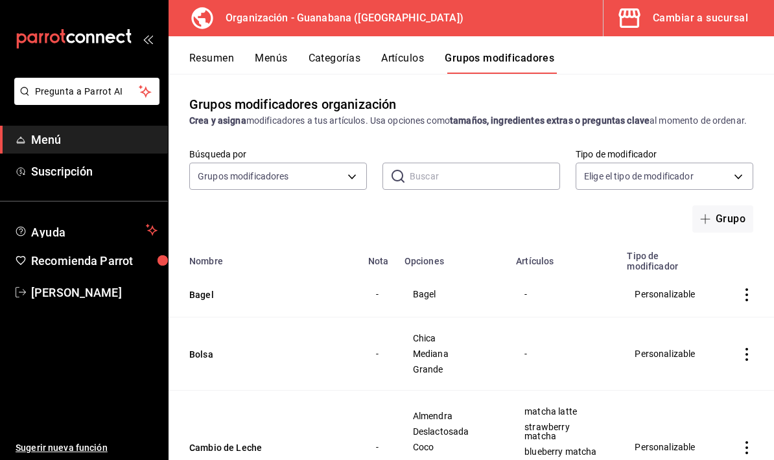
click at [287, 56] on button "Menús" at bounding box center [271, 63] width 32 height 22
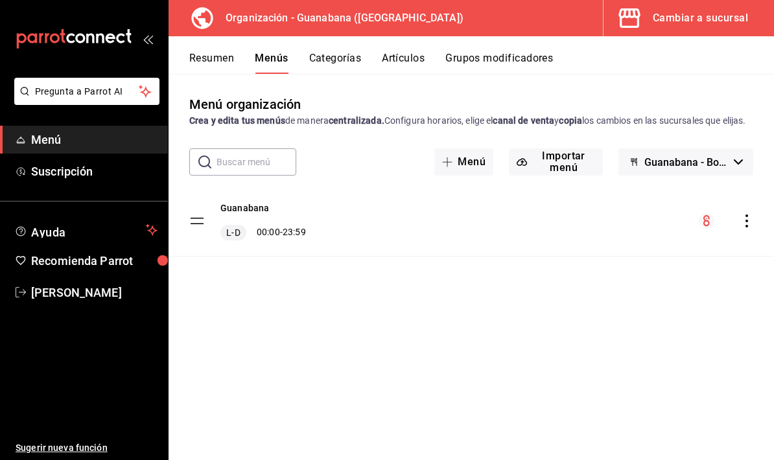
click at [217, 44] on div "Resumen Menús Categorías Artículos Grupos modificadores" at bounding box center [472, 55] width 606 height 38
click at [209, 57] on button "Resumen" at bounding box center [211, 63] width 45 height 22
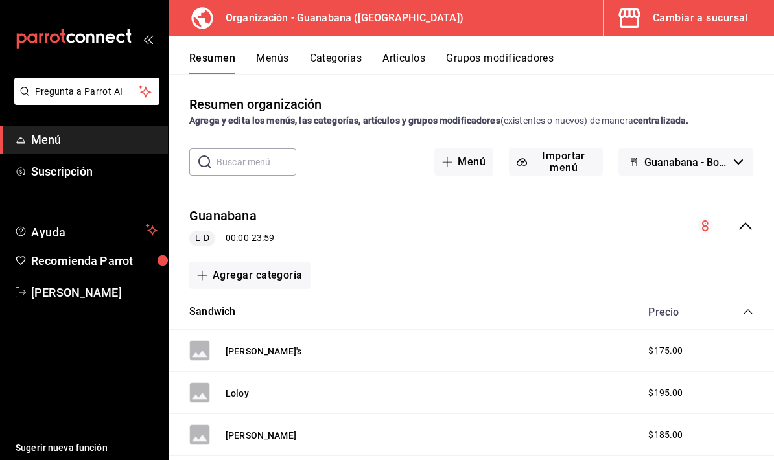
click at [257, 165] on input "text" at bounding box center [257, 162] width 80 height 26
click at [278, 58] on button "Menús" at bounding box center [272, 63] width 32 height 22
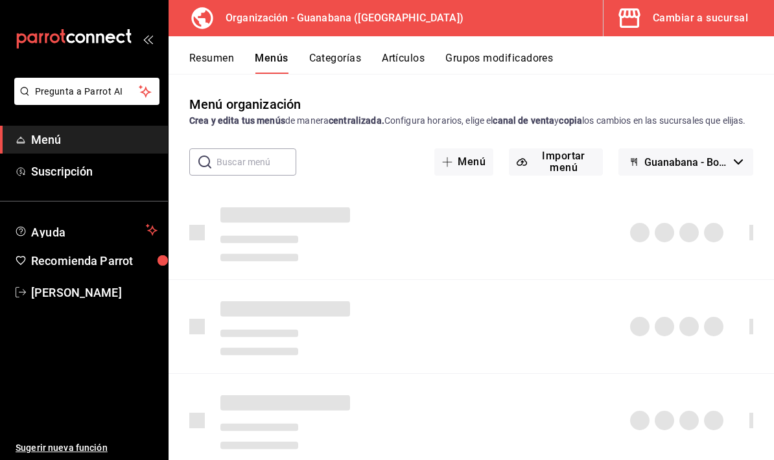
click at [277, 54] on button "Menús" at bounding box center [271, 63] width 33 height 22
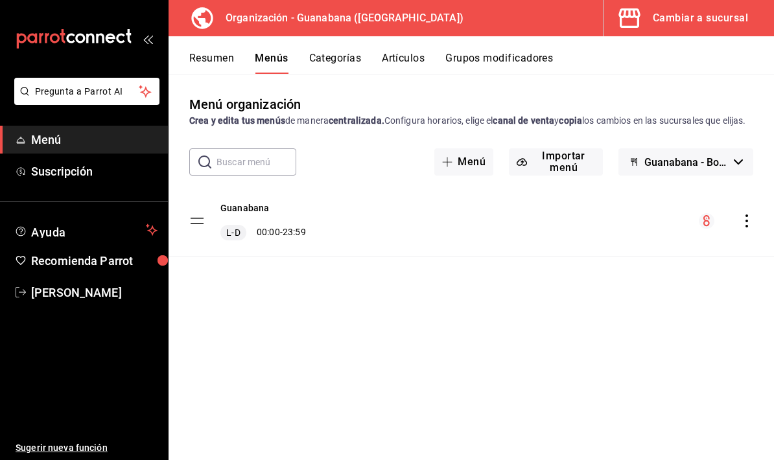
click at [331, 54] on button "Categorías" at bounding box center [335, 63] width 53 height 22
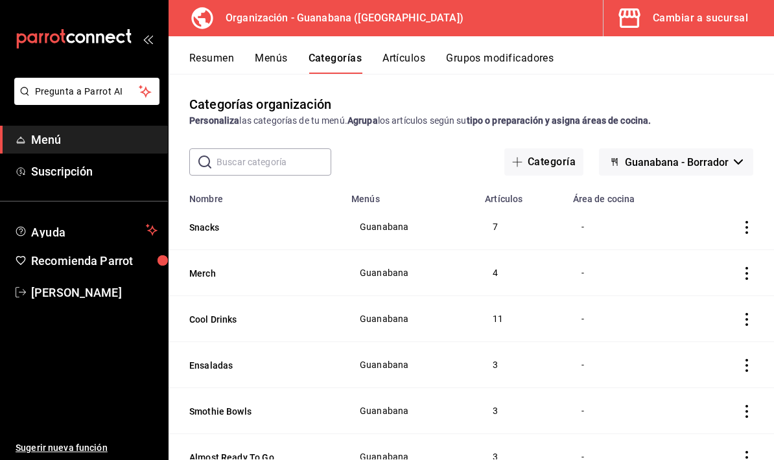
click at [290, 161] on input "text" at bounding box center [274, 162] width 115 height 26
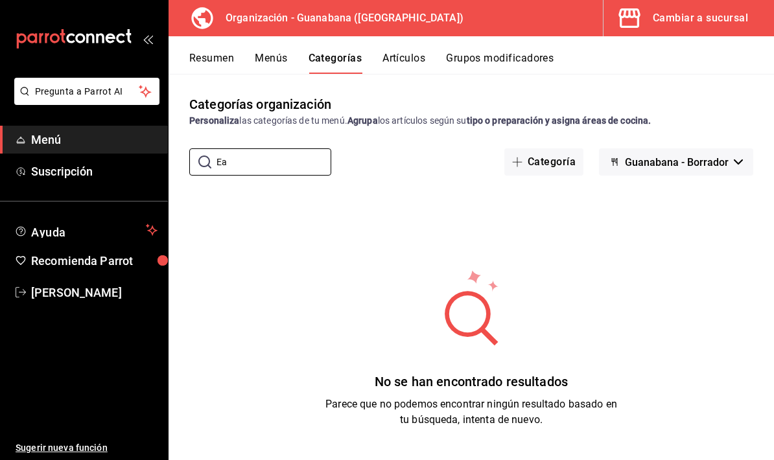
type input "E"
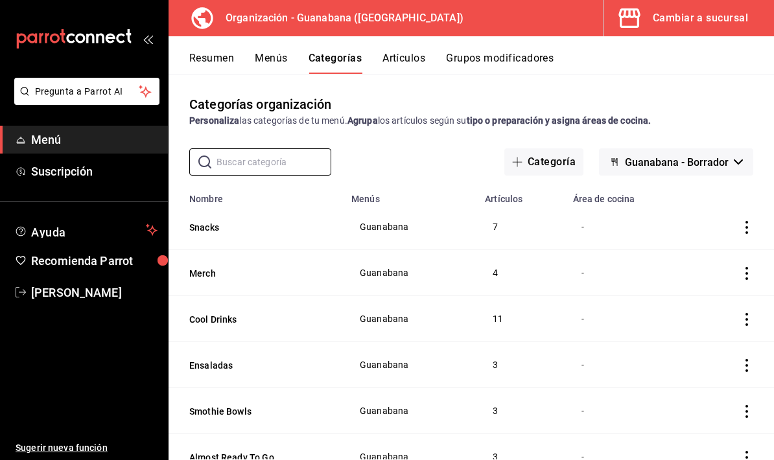
click at [412, 60] on button "Artículos" at bounding box center [404, 63] width 43 height 22
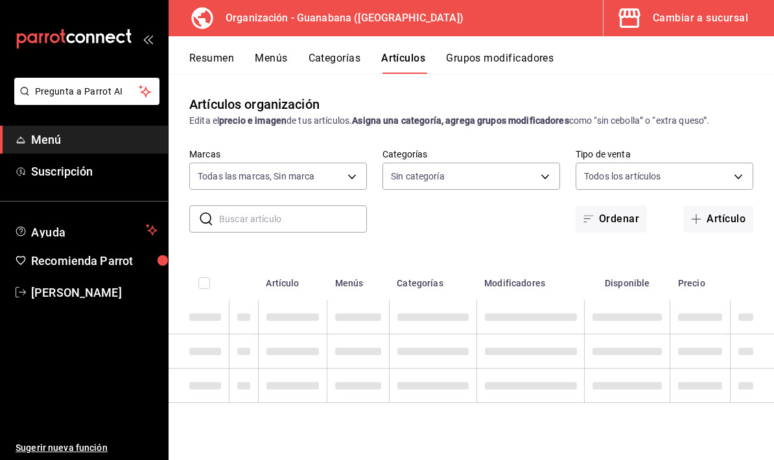
type input "3c94e616-9367-4ed0-8730-a75e431e117f"
type input "50172db3-5d23-42f3-93cf-e552ad390615,6a2c47ed-c1f4-4436-95ae-25ac2b29ae9b,f50ef…"
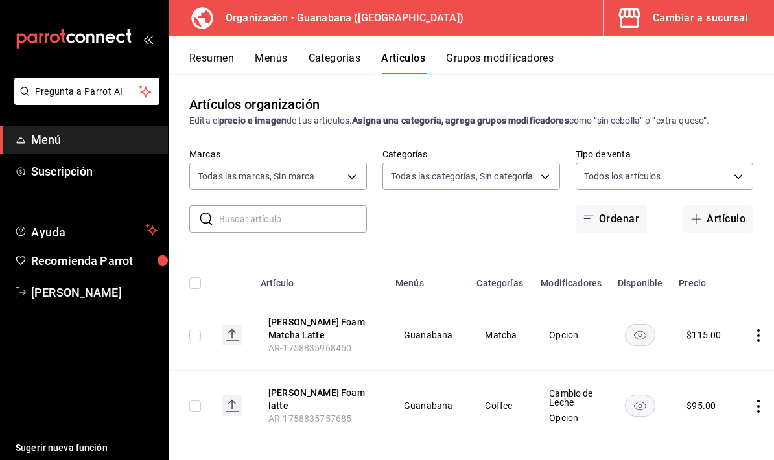
click at [303, 167] on body "Pregunta a Parrot AI Menú Suscripción Ayuda Recomienda Parrot [PERSON_NAME] Sug…" at bounding box center [387, 230] width 774 height 460
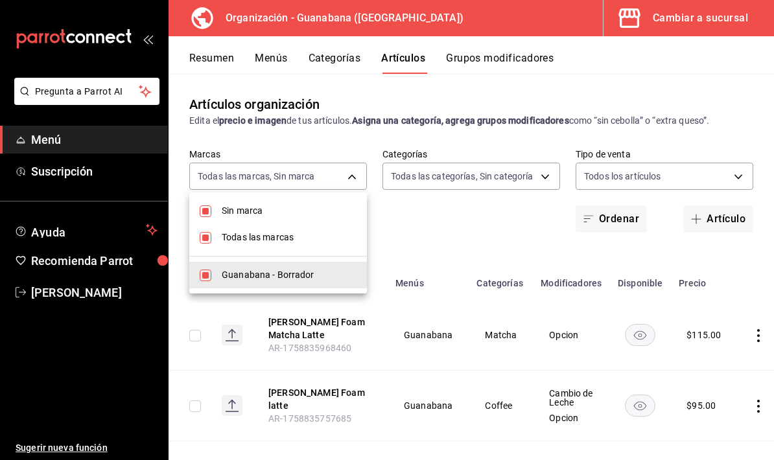
click at [449, 231] on div at bounding box center [387, 230] width 774 height 460
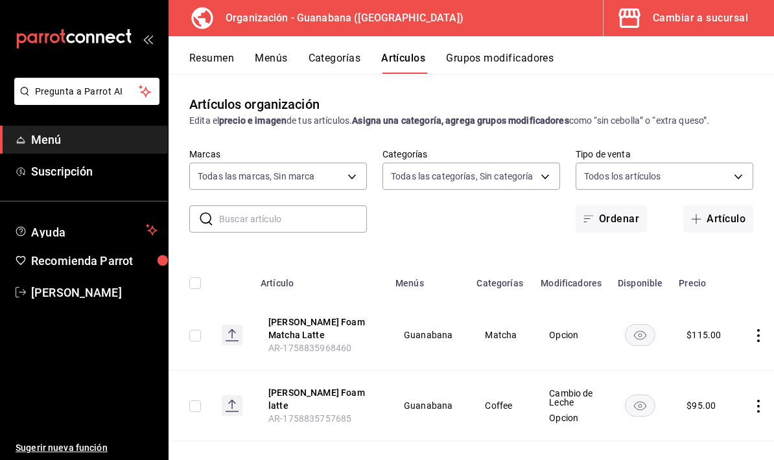
click at [300, 222] on input "text" at bounding box center [293, 219] width 148 height 26
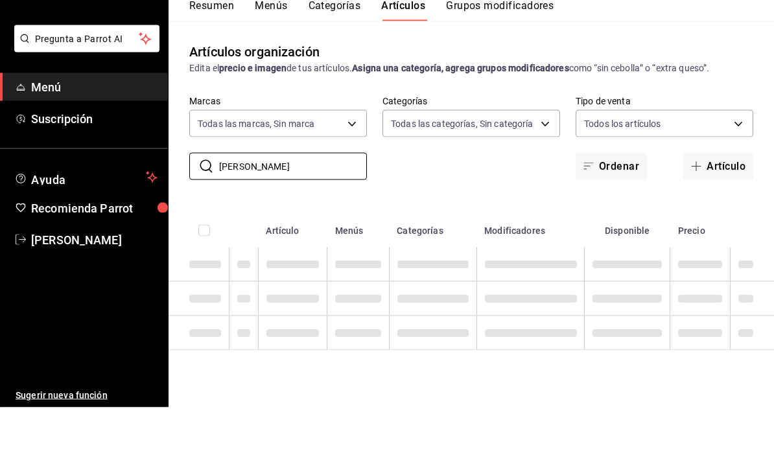
scroll to position [52, 0]
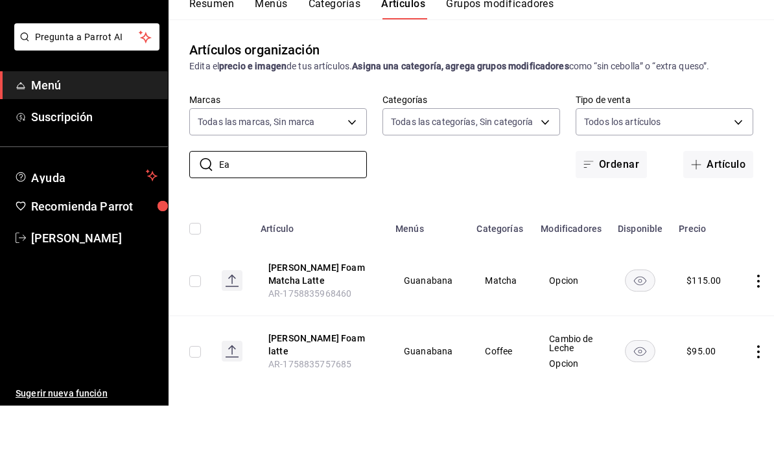
type input "E"
